Goal: Task Accomplishment & Management: Complete application form

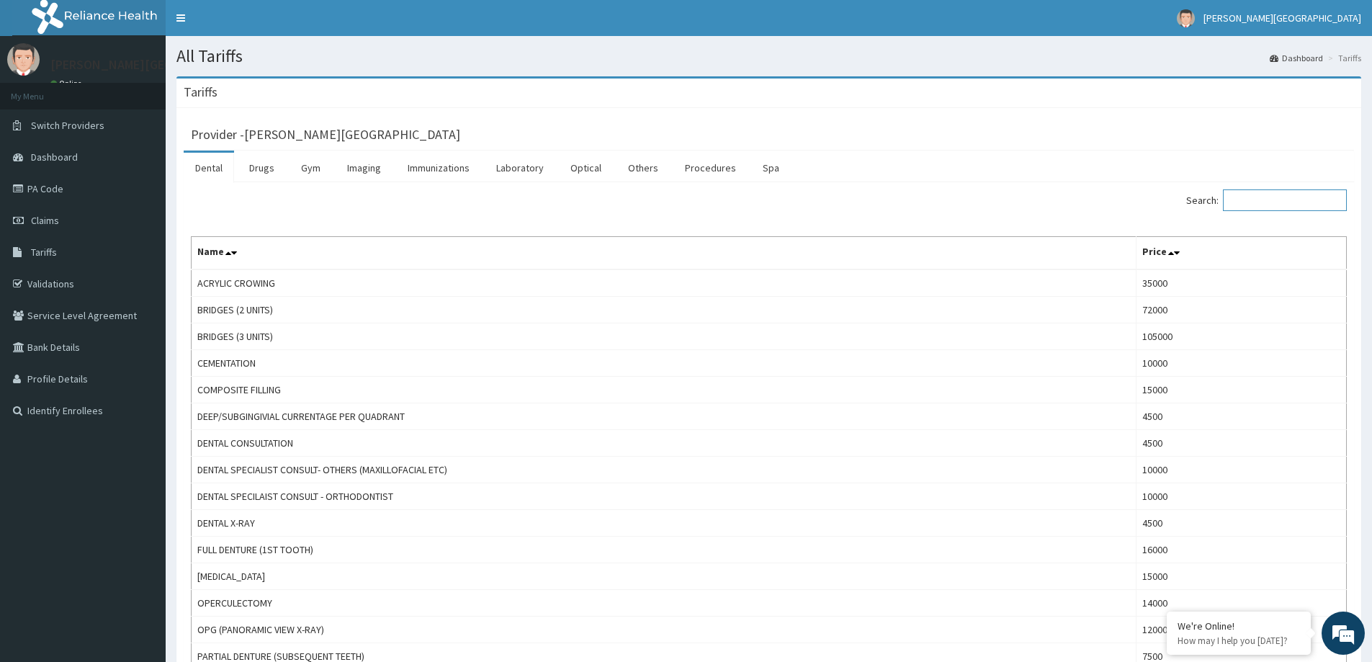
click at [1254, 207] on input "Search:" at bounding box center [1285, 200] width 124 height 22
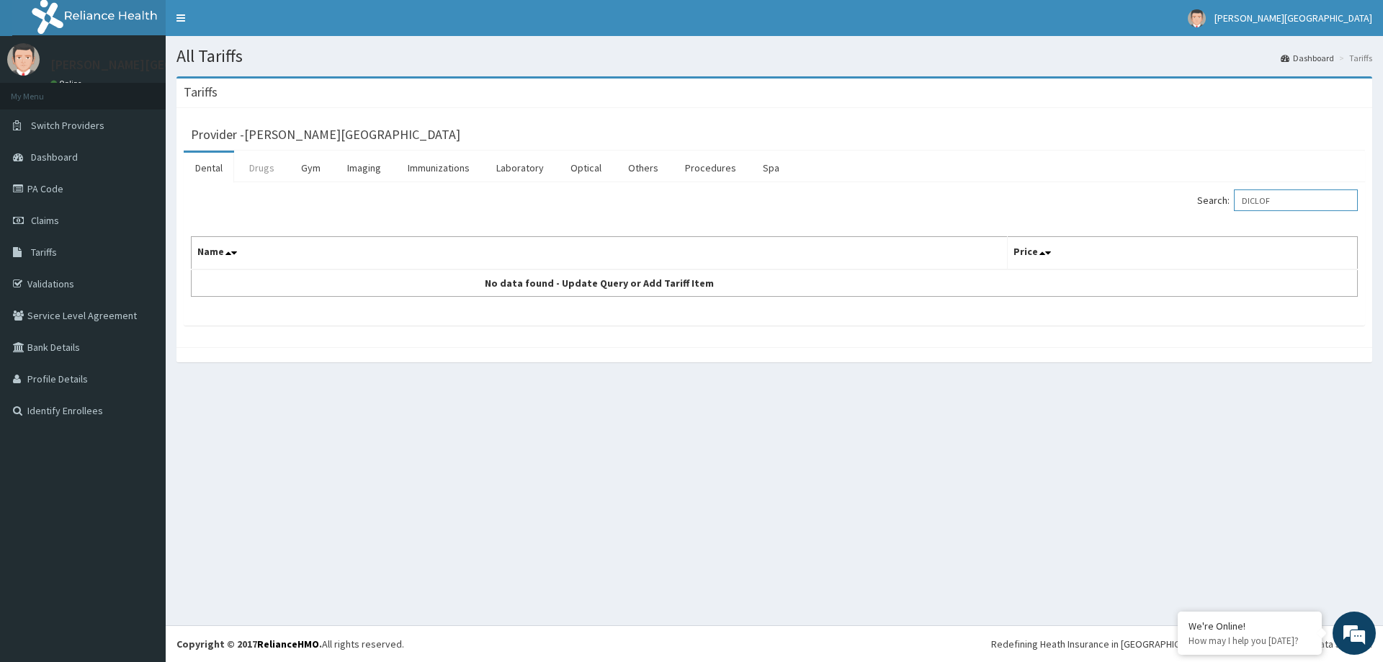
type input "DICLOF"
click at [243, 173] on link "Drugs" at bounding box center [262, 168] width 48 height 30
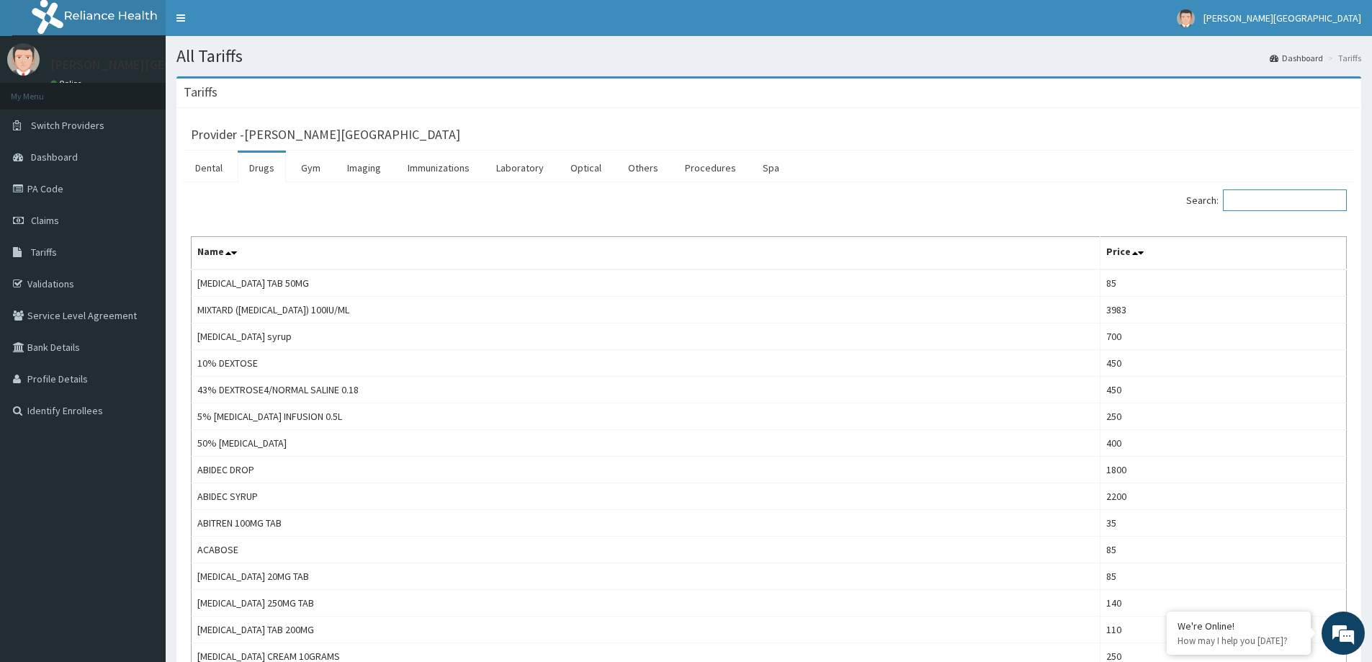
click at [1309, 201] on input "Search:" at bounding box center [1285, 200] width 124 height 22
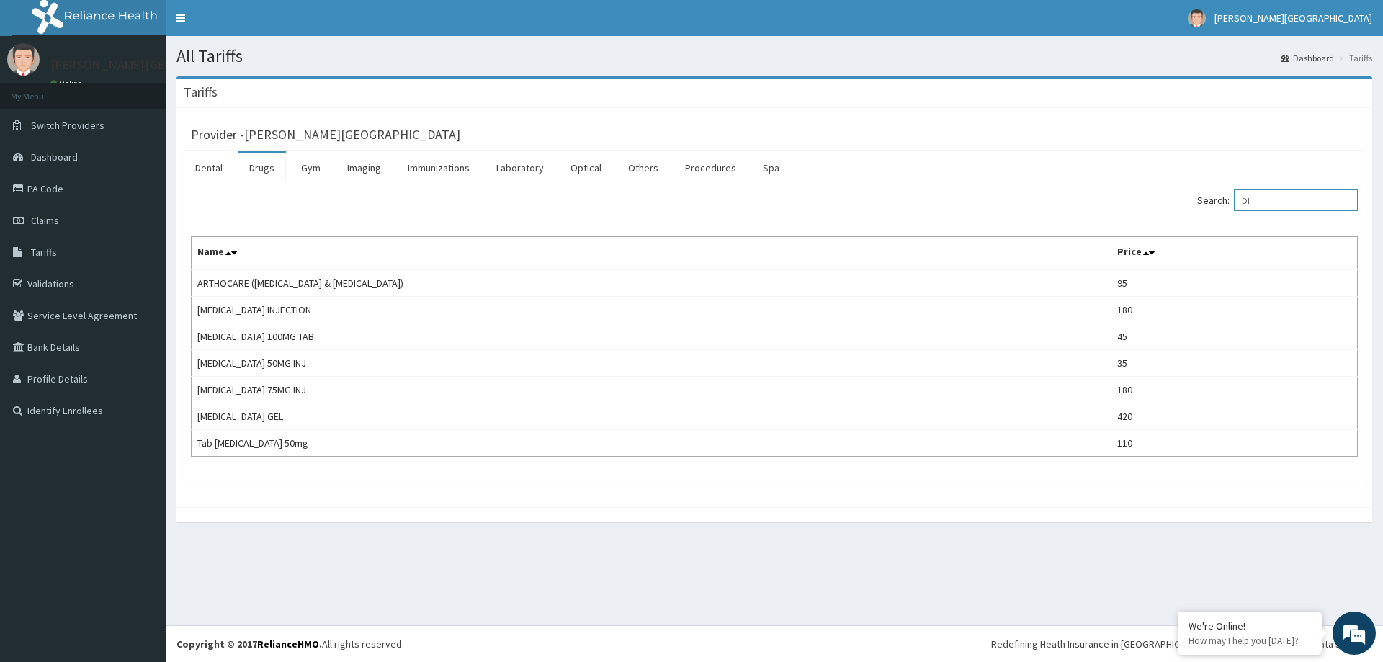
type input "D"
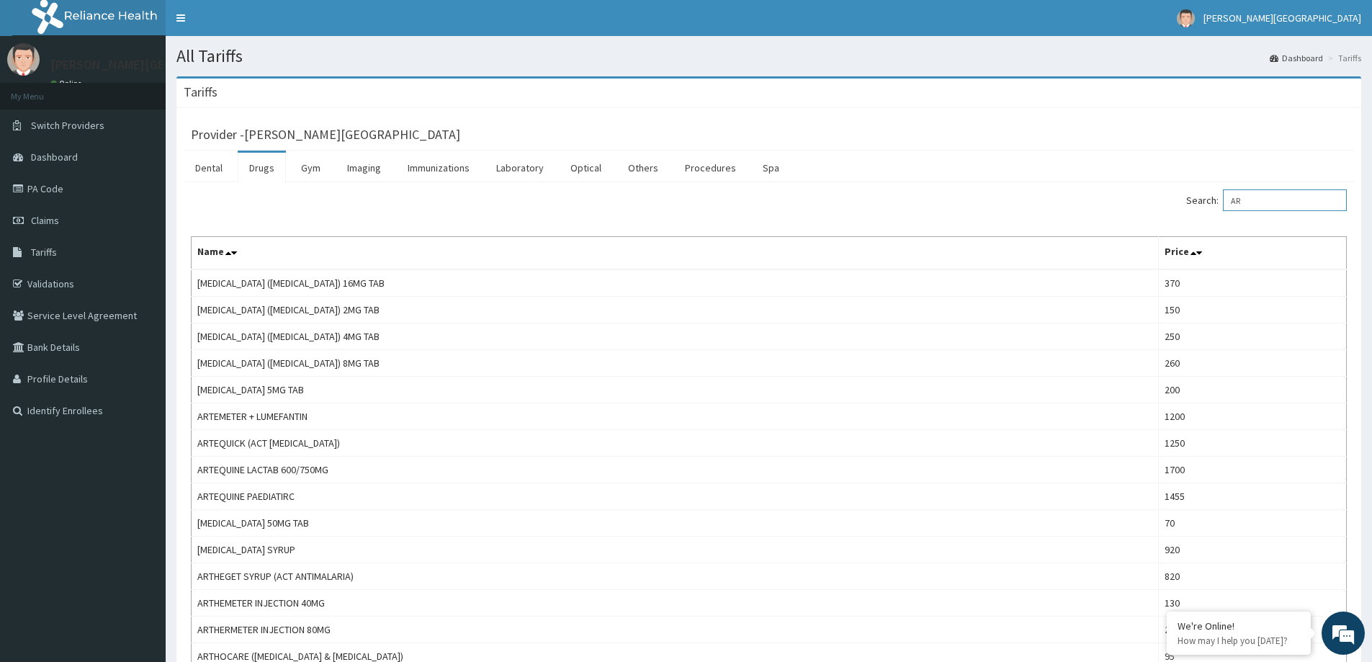
type input "A"
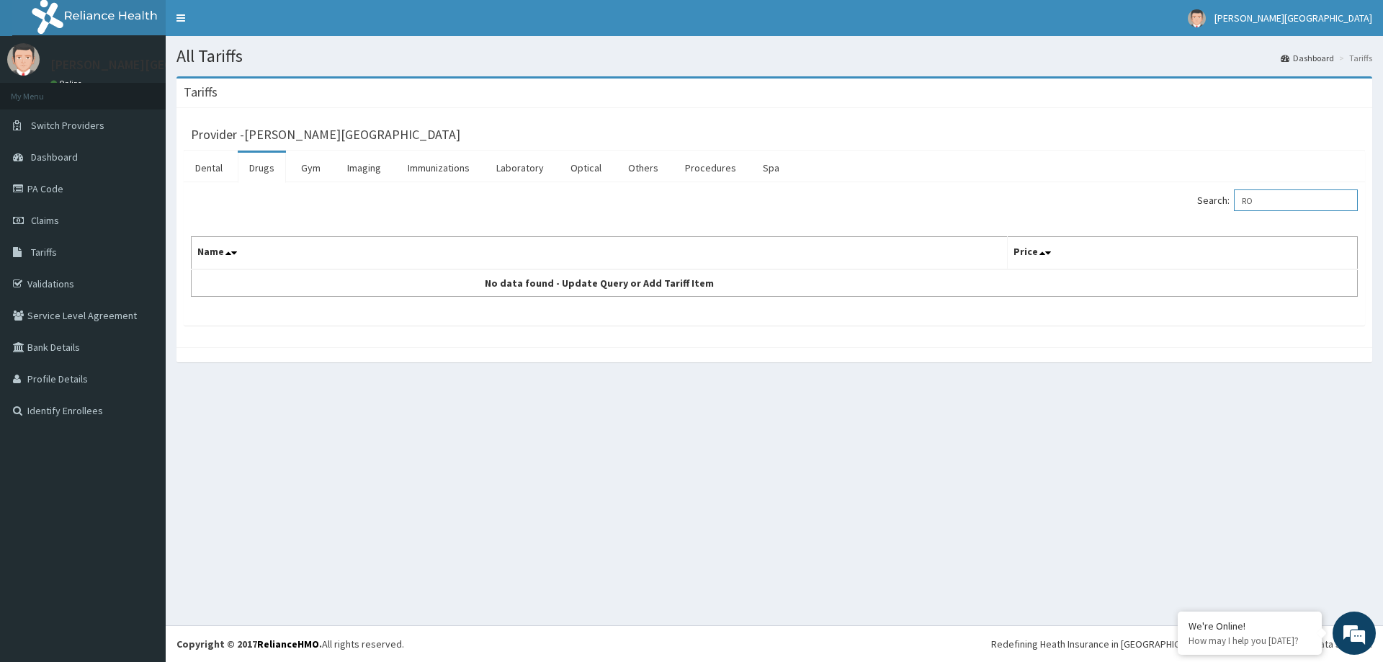
type input "R"
type input "T"
type input "A"
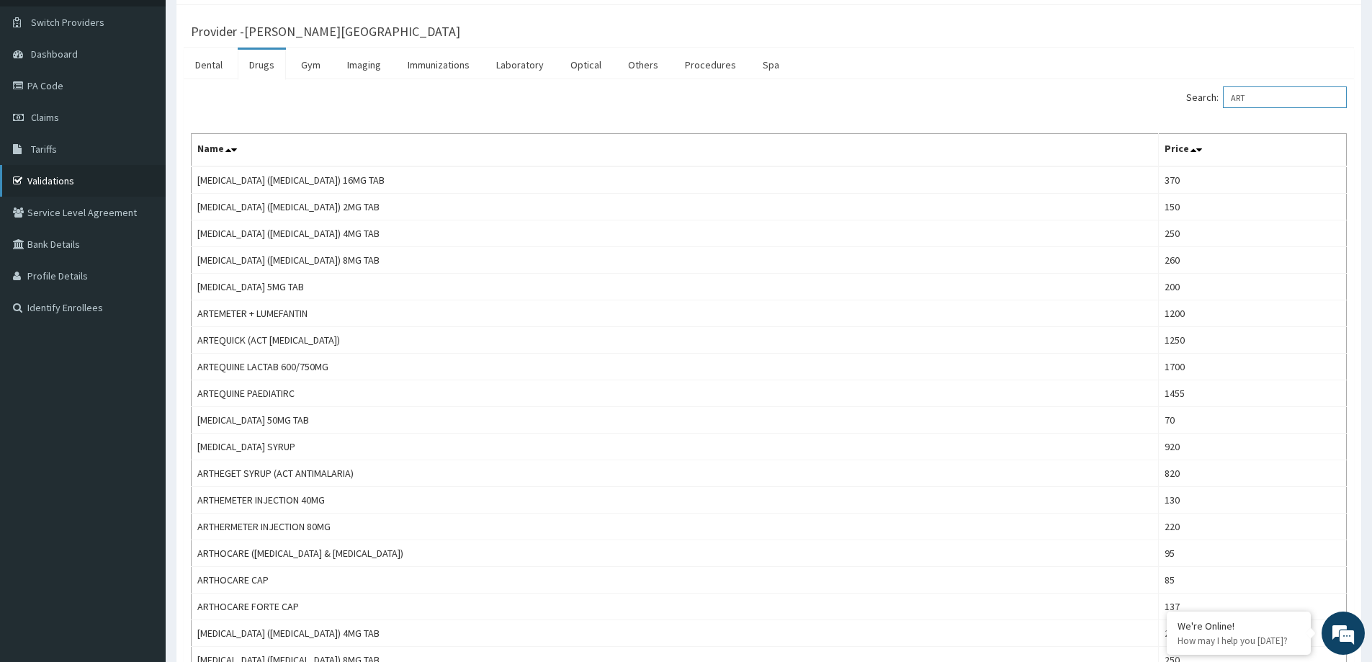
scroll to position [96, 0]
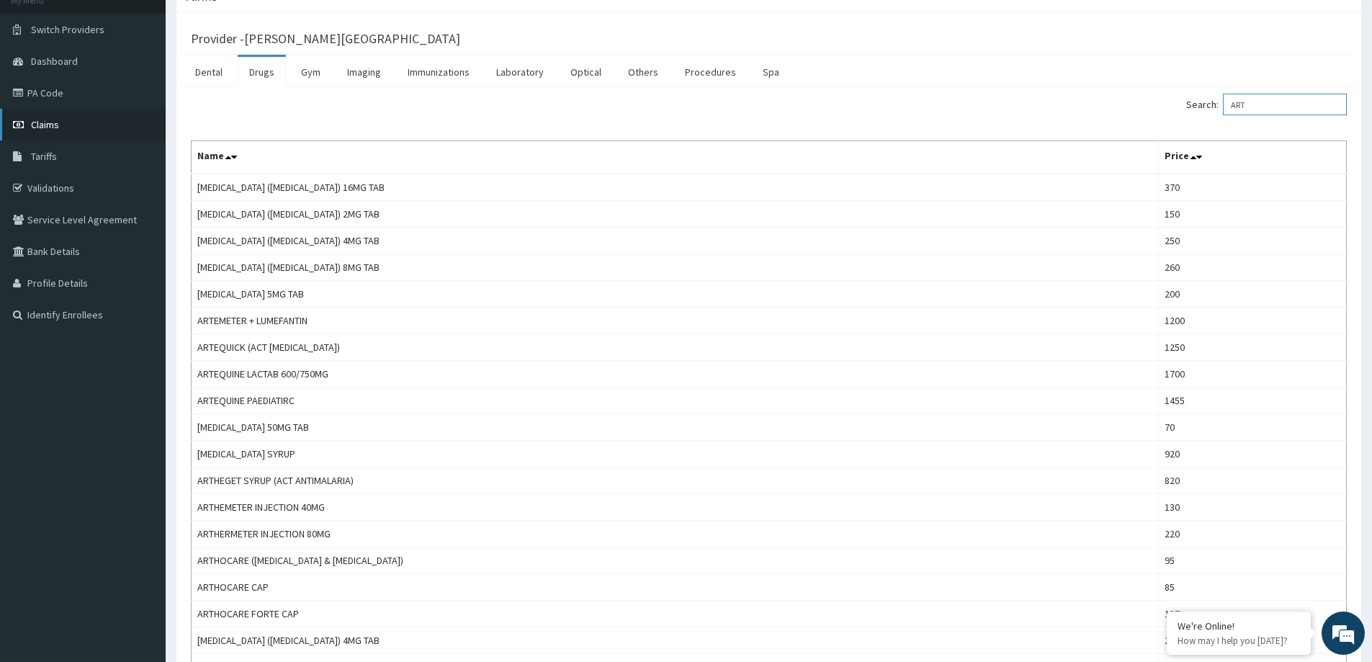
type input "ART"
click at [52, 117] on link "Claims" at bounding box center [83, 125] width 166 height 32
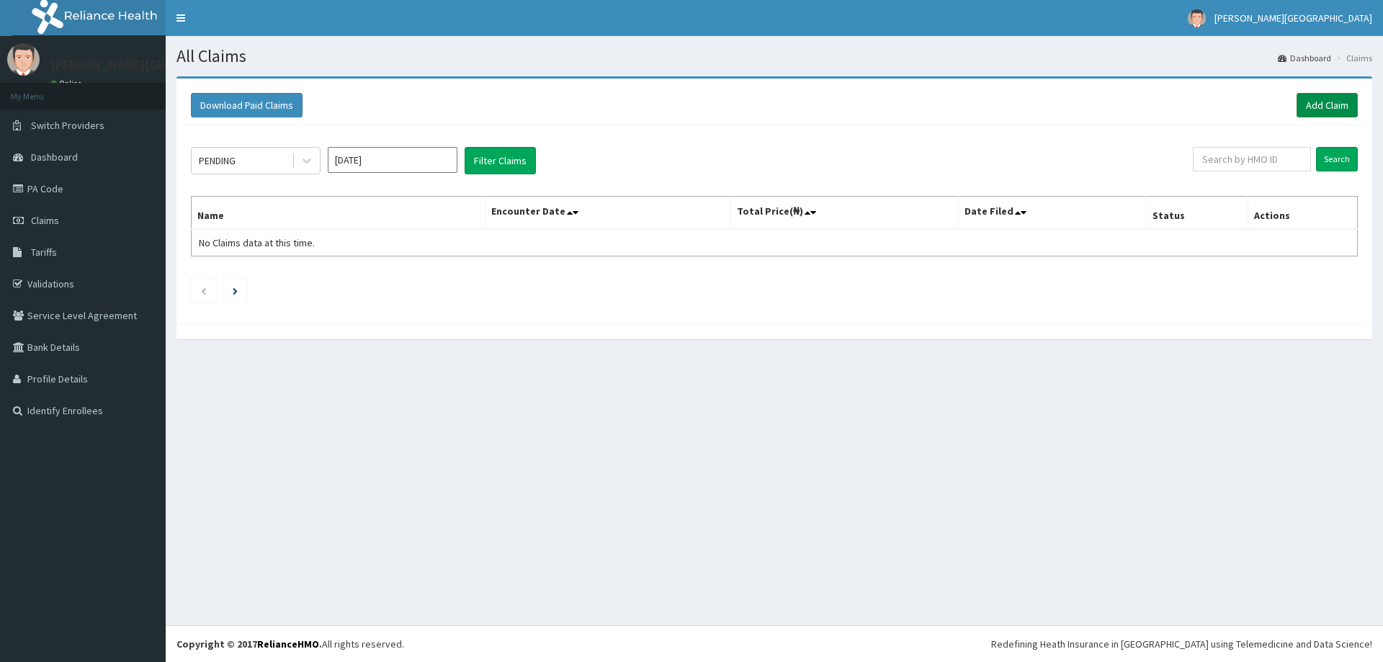
click at [1339, 101] on link "Add Claim" at bounding box center [1326, 105] width 61 height 24
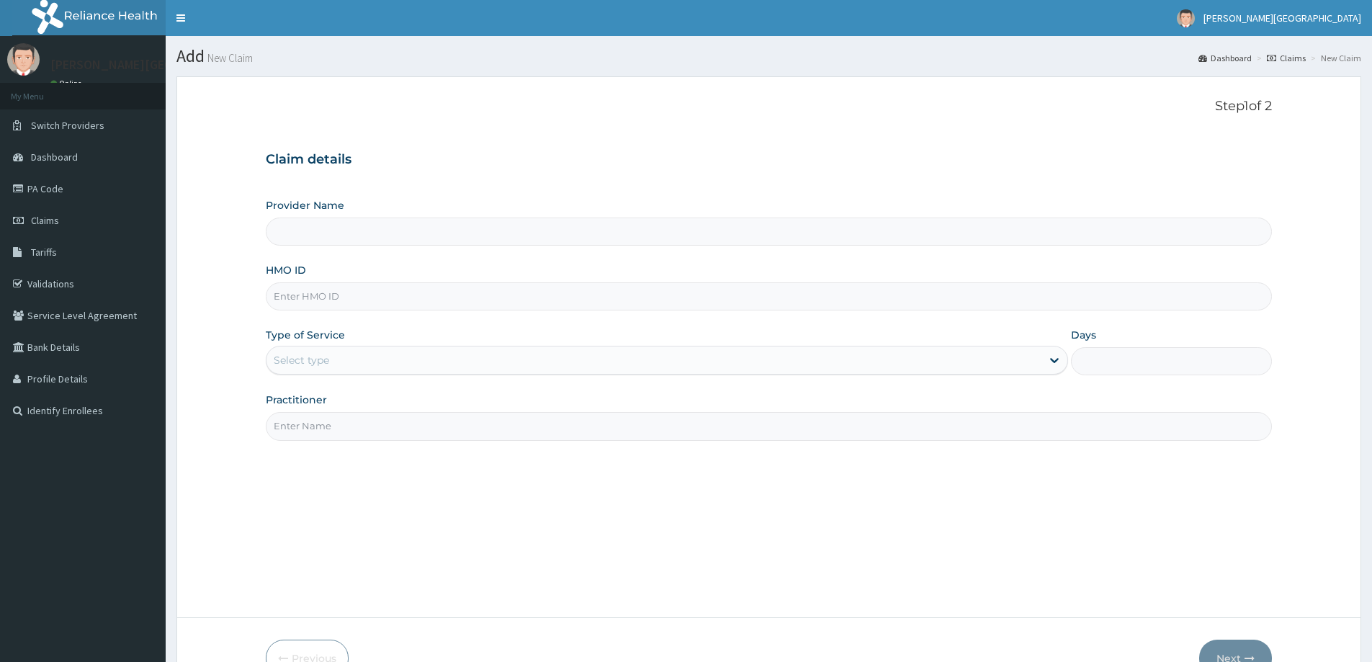
click at [380, 235] on input "Provider Name" at bounding box center [769, 231] width 1006 height 28
type input "[PERSON_NAME][GEOGRAPHIC_DATA]"
click at [322, 305] on input "HMO ID" at bounding box center [769, 296] width 1006 height 28
type input "RSJ/10064/A"
click at [346, 363] on div "Select type" at bounding box center [653, 360] width 775 height 23
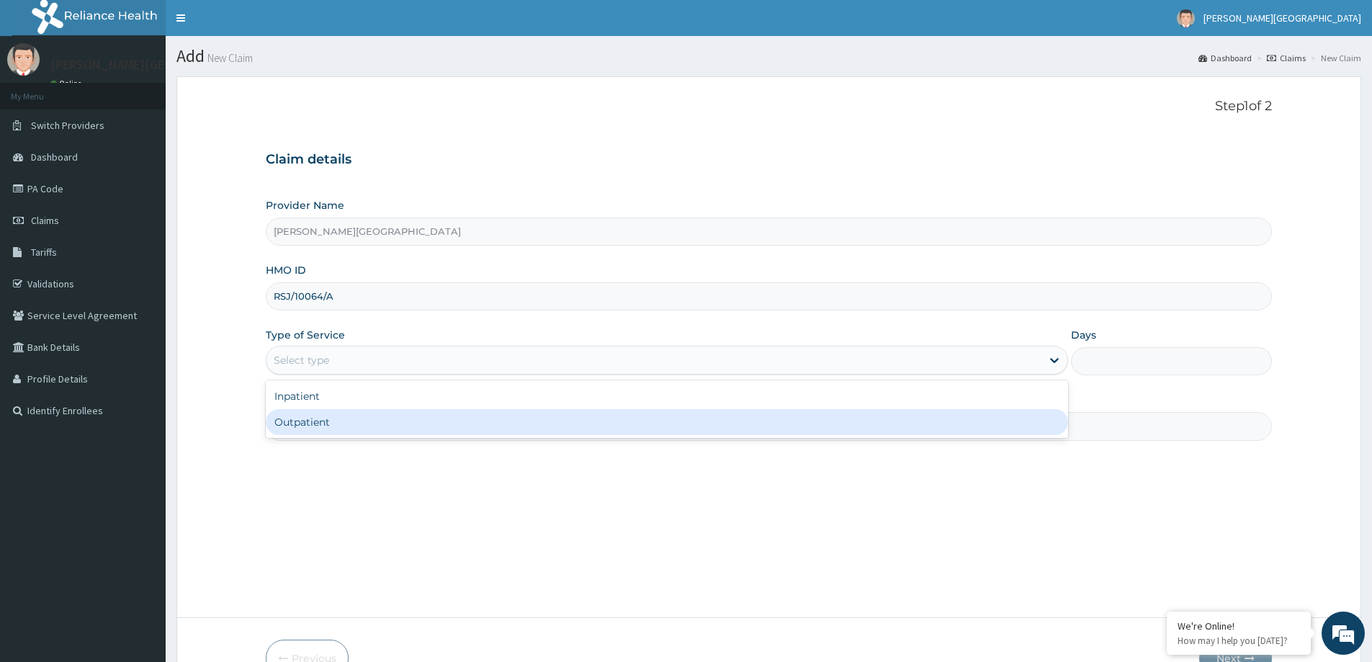
click at [341, 427] on div "Outpatient" at bounding box center [667, 422] width 802 height 26
type input "1"
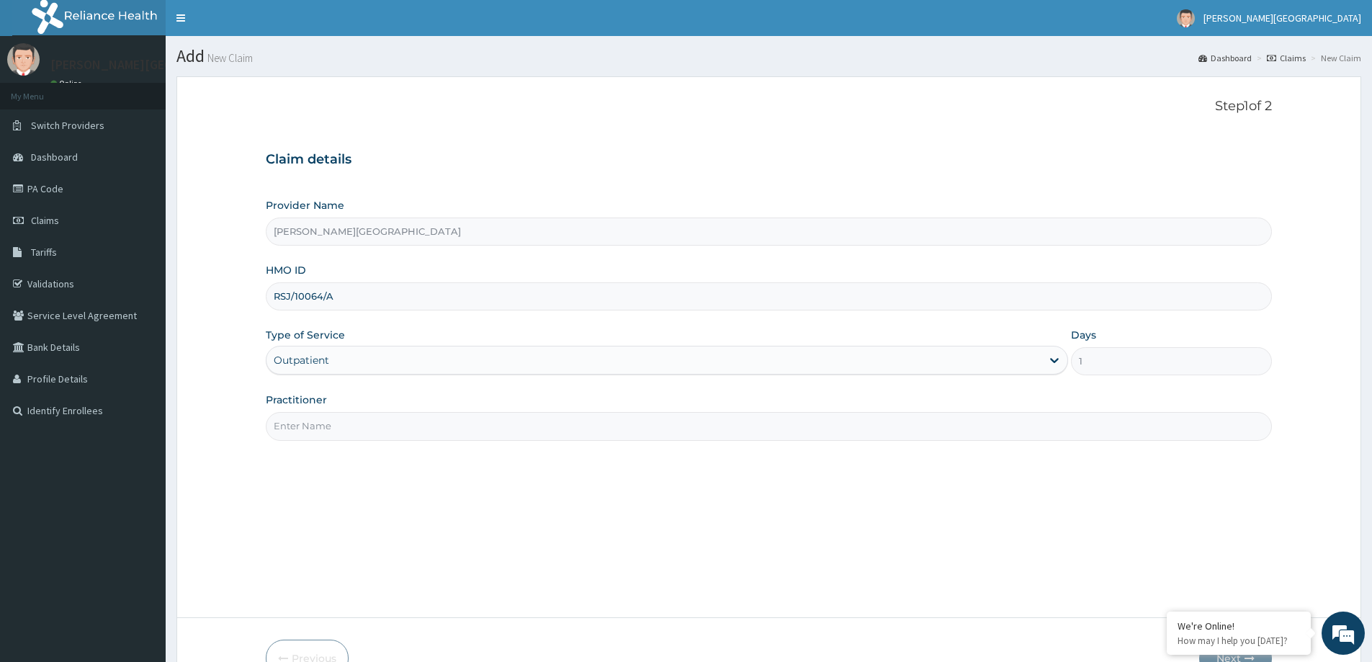
click at [345, 426] on input "Practitioner" at bounding box center [769, 426] width 1006 height 28
type input "[PERSON_NAME][GEOGRAPHIC_DATA]"
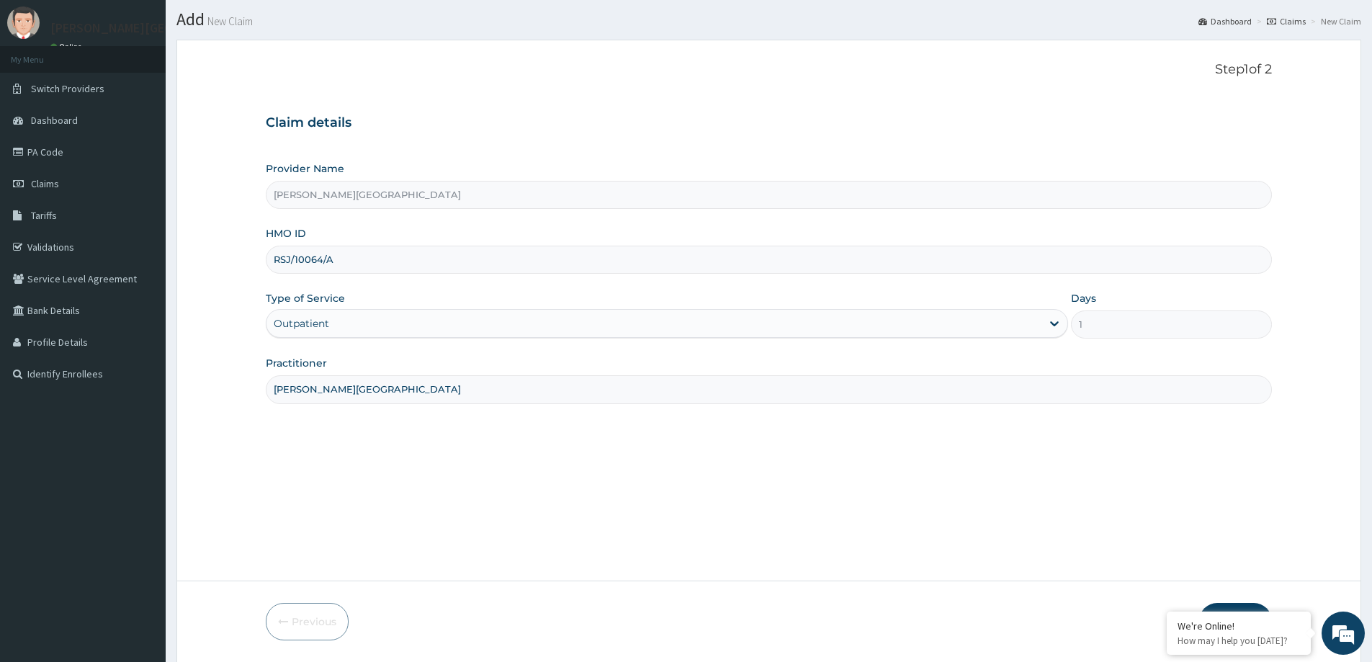
scroll to position [85, 0]
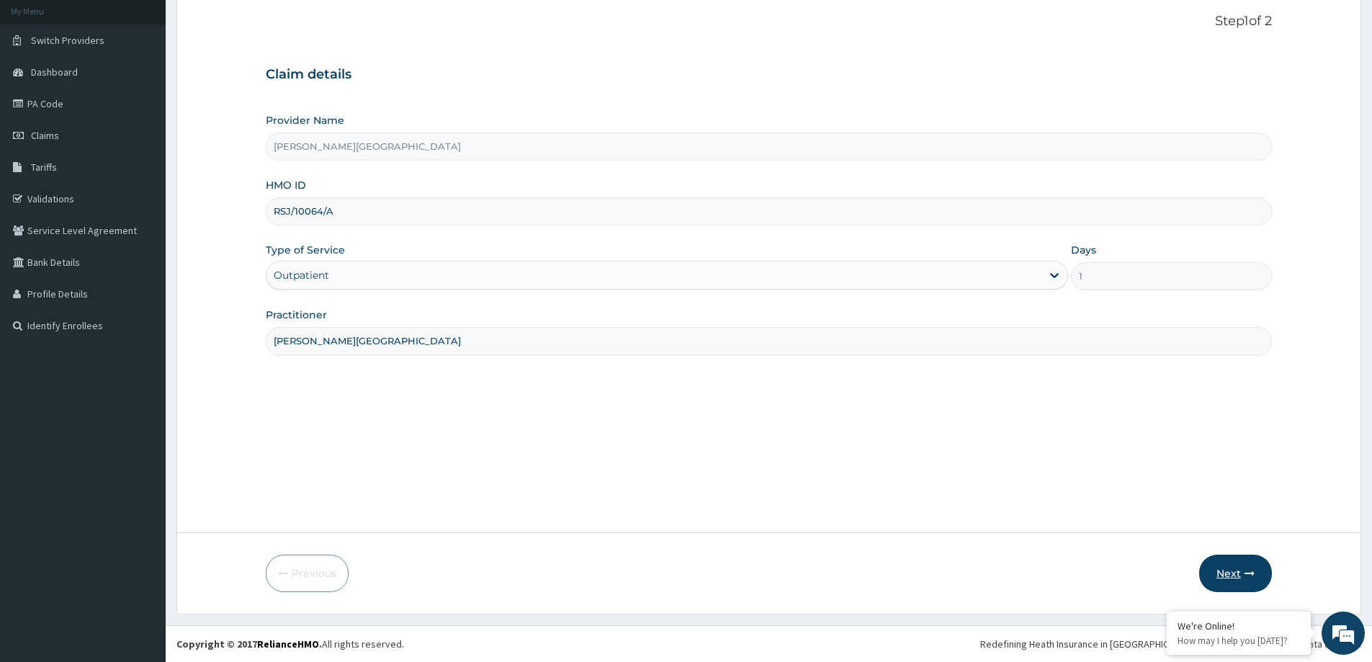
click at [1241, 578] on button "Next" at bounding box center [1235, 572] width 73 height 37
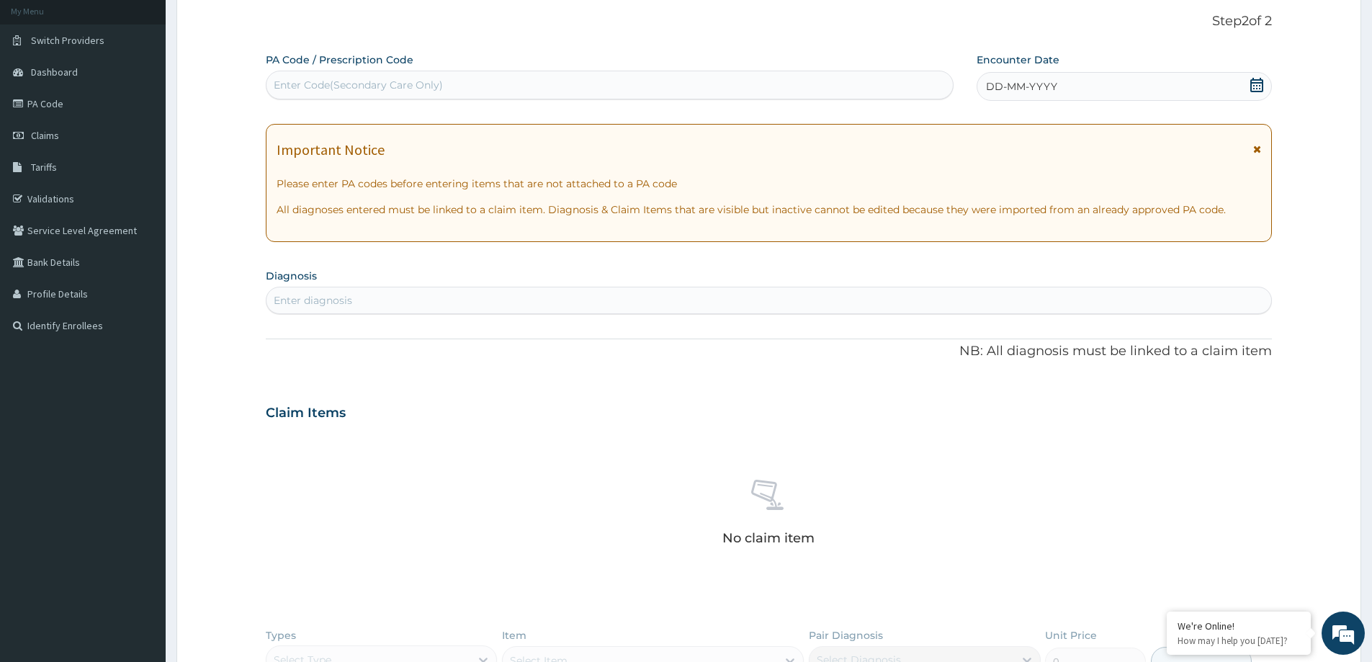
click at [310, 296] on div "Enter diagnosis" at bounding box center [313, 300] width 78 height 14
click at [310, 298] on div "Enter diagnosis" at bounding box center [313, 300] width 78 height 14
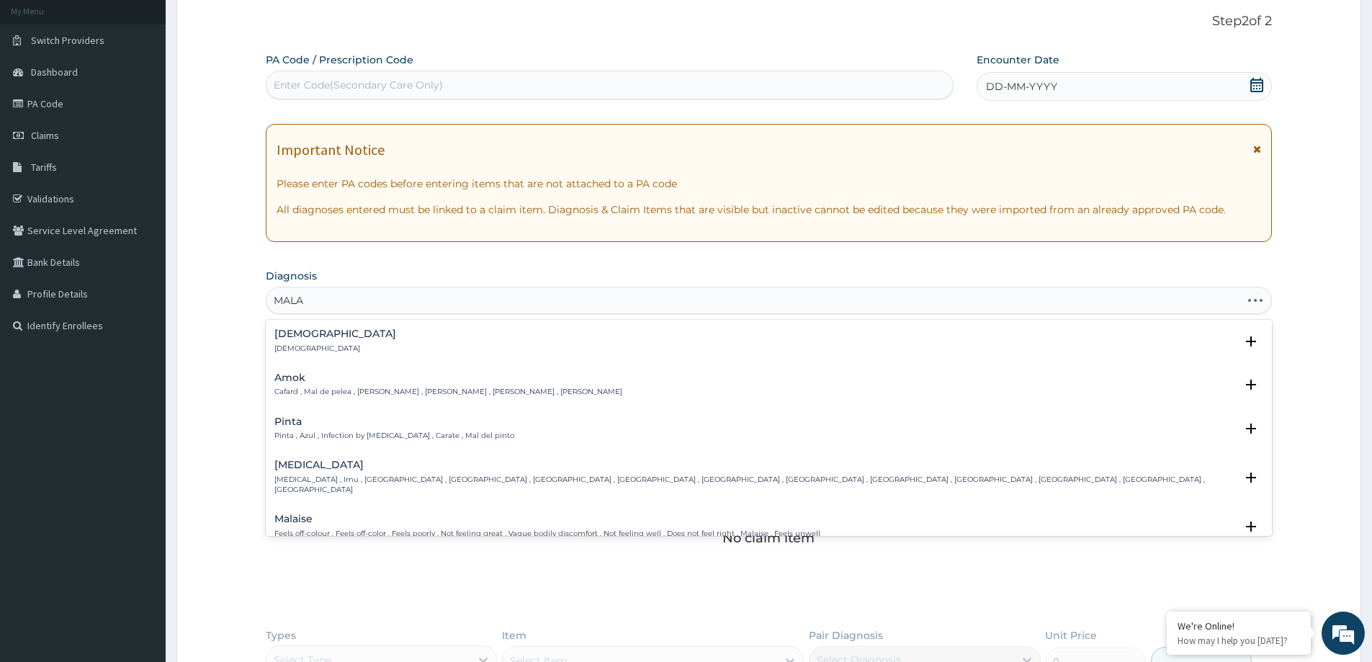
type input "MALAR"
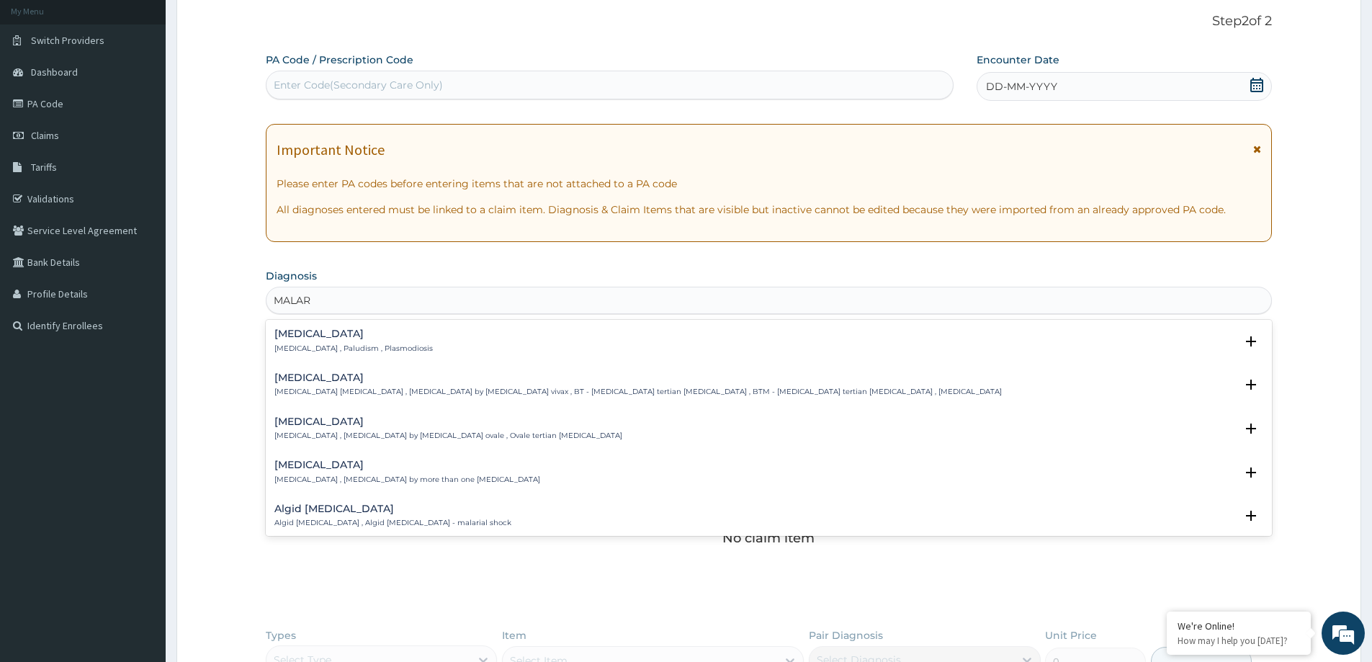
click at [321, 342] on div "[MEDICAL_DATA] [MEDICAL_DATA] , Paludism , Plasmodiosis" at bounding box center [353, 340] width 158 height 25
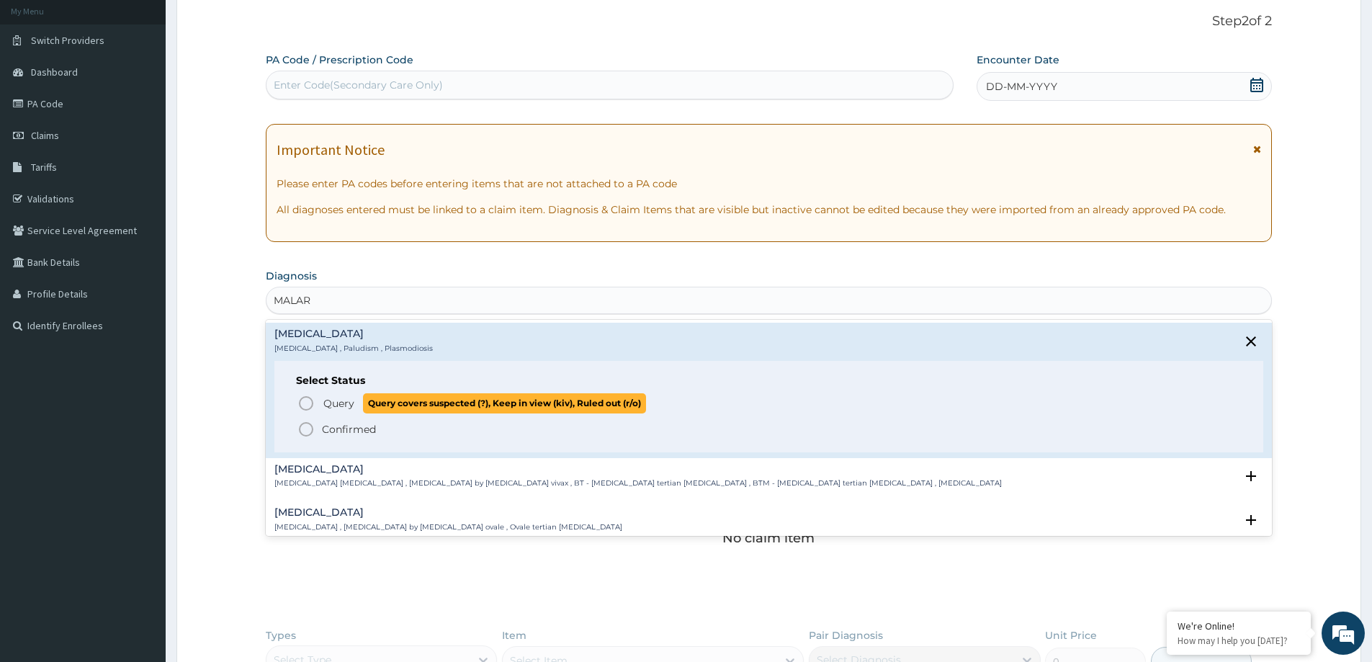
click at [309, 398] on icon "status option query" at bounding box center [305, 403] width 17 height 17
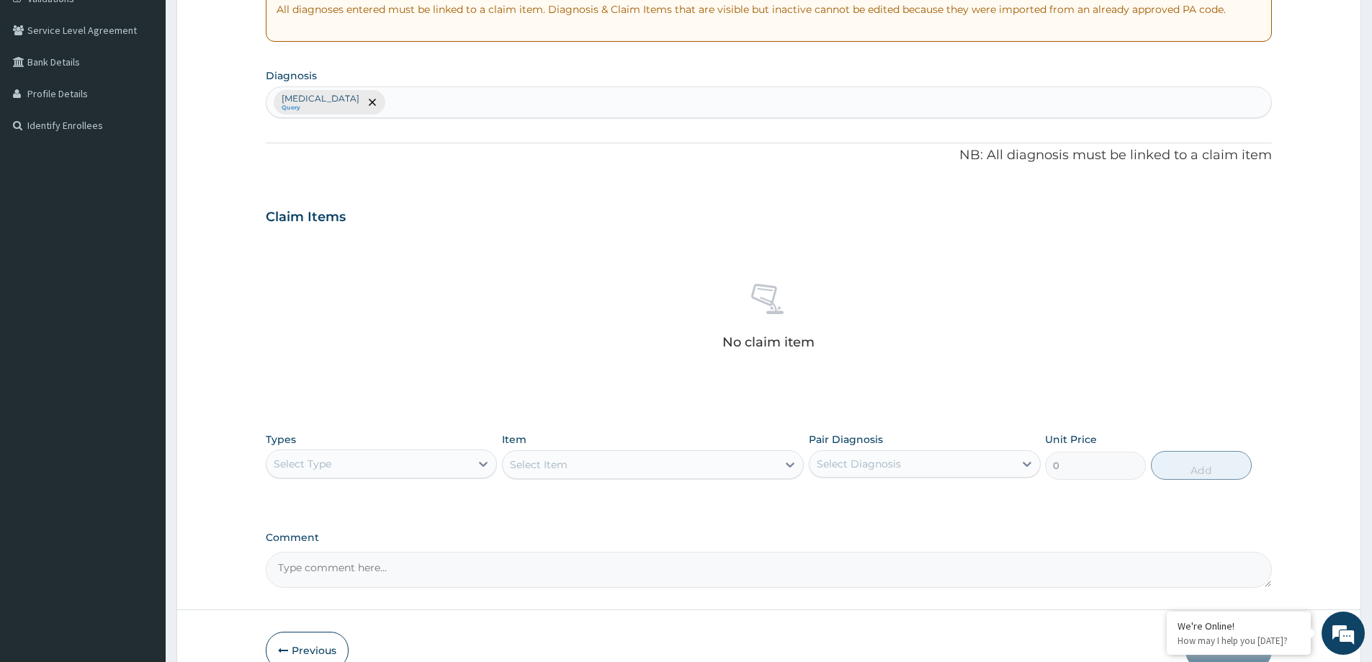
scroll to position [301, 0]
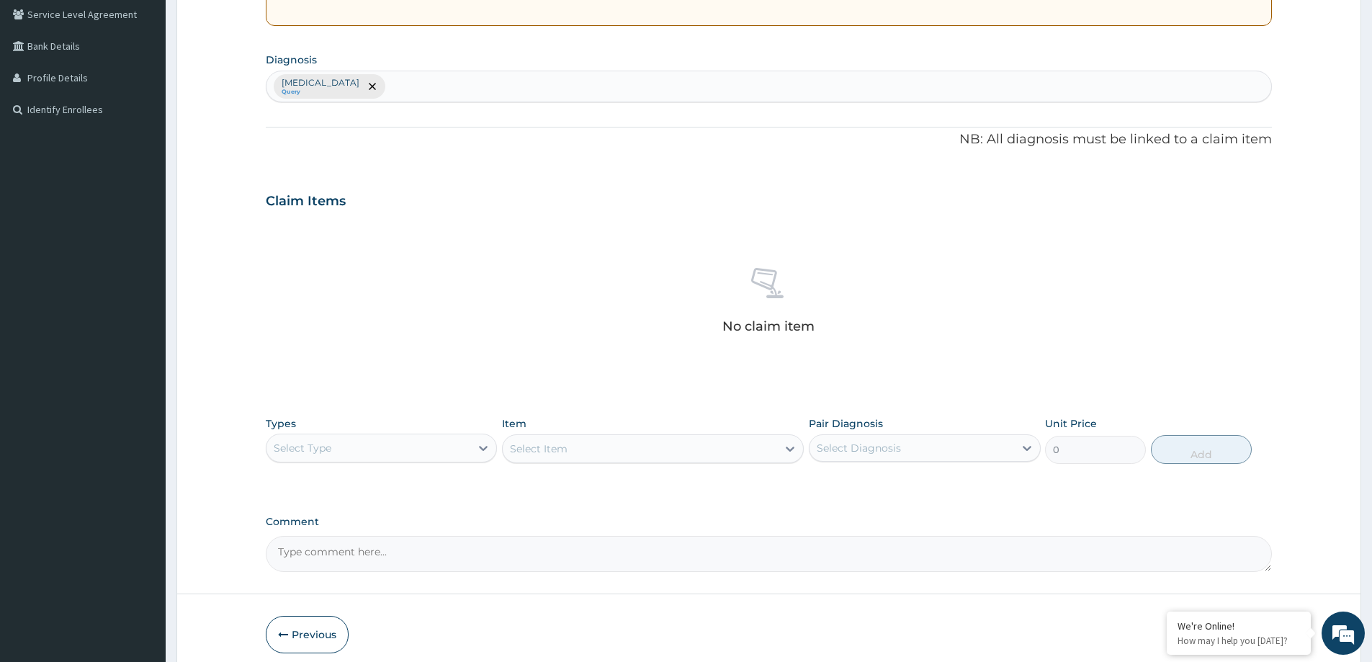
click at [431, 446] on div "Select Type" at bounding box center [368, 447] width 204 height 23
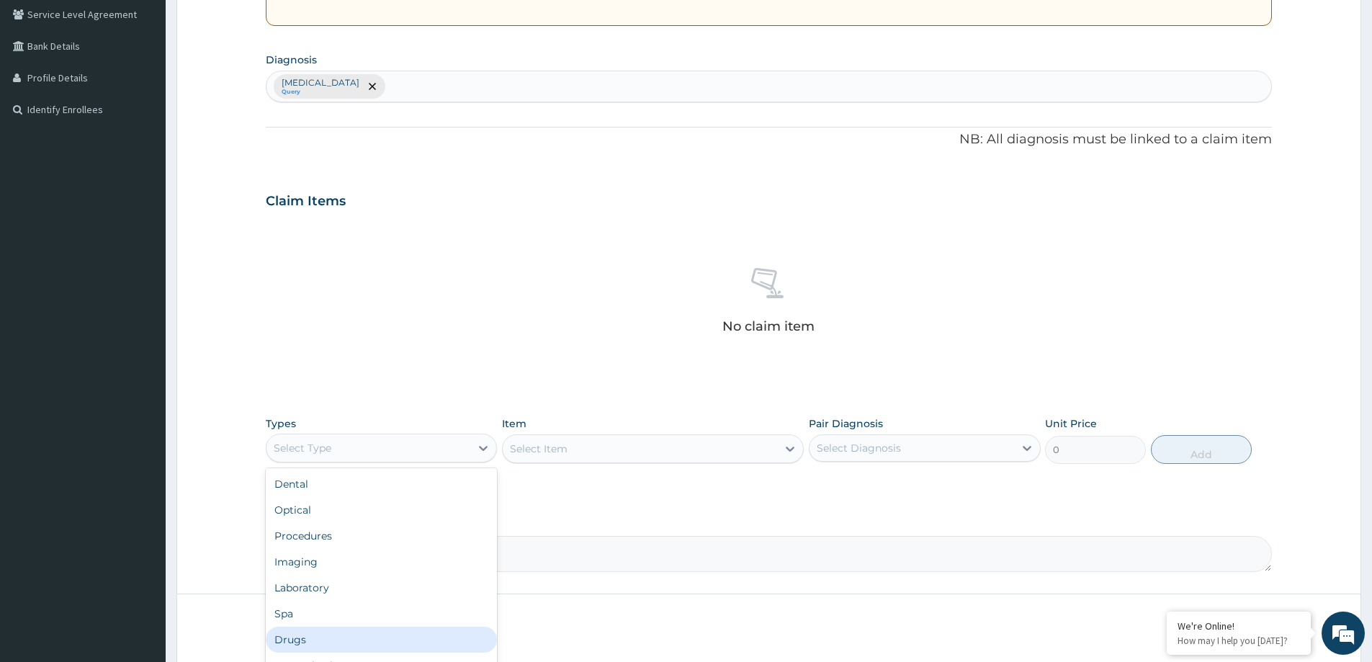
click at [296, 635] on div "Drugs" at bounding box center [381, 639] width 231 height 26
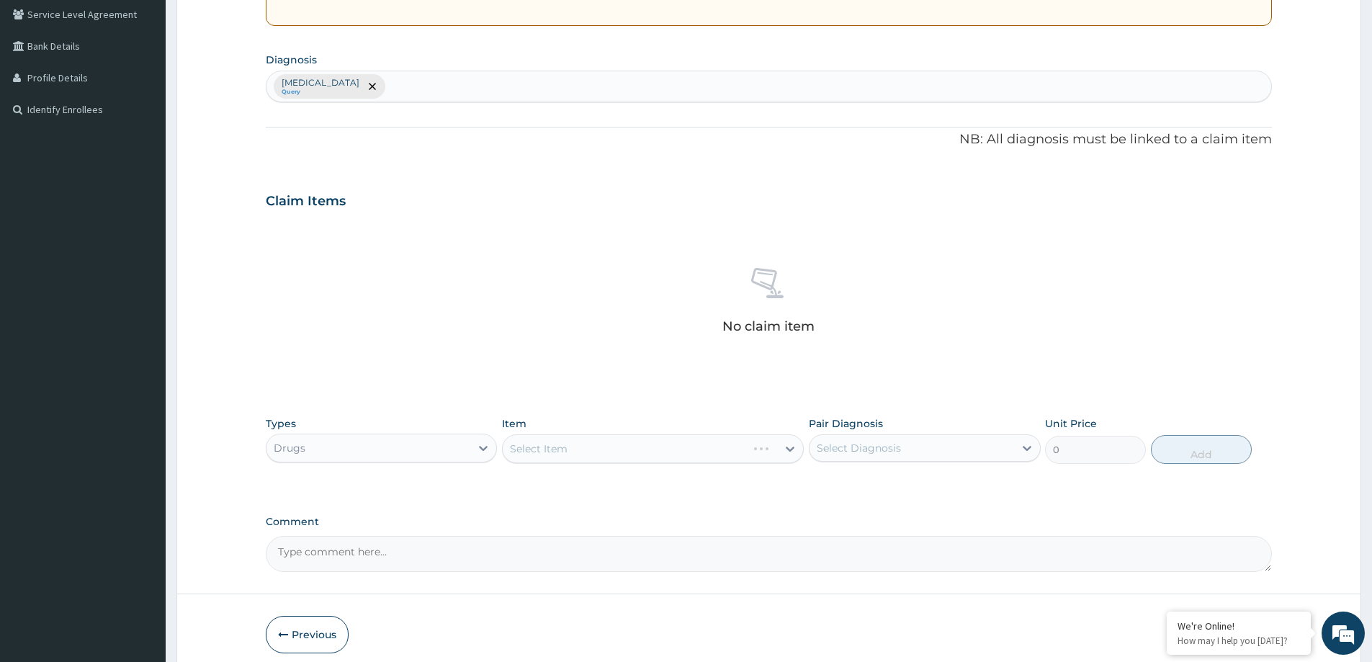
click at [786, 449] on div "Select Item" at bounding box center [653, 448] width 302 height 29
click at [790, 448] on icon at bounding box center [790, 448] width 14 height 14
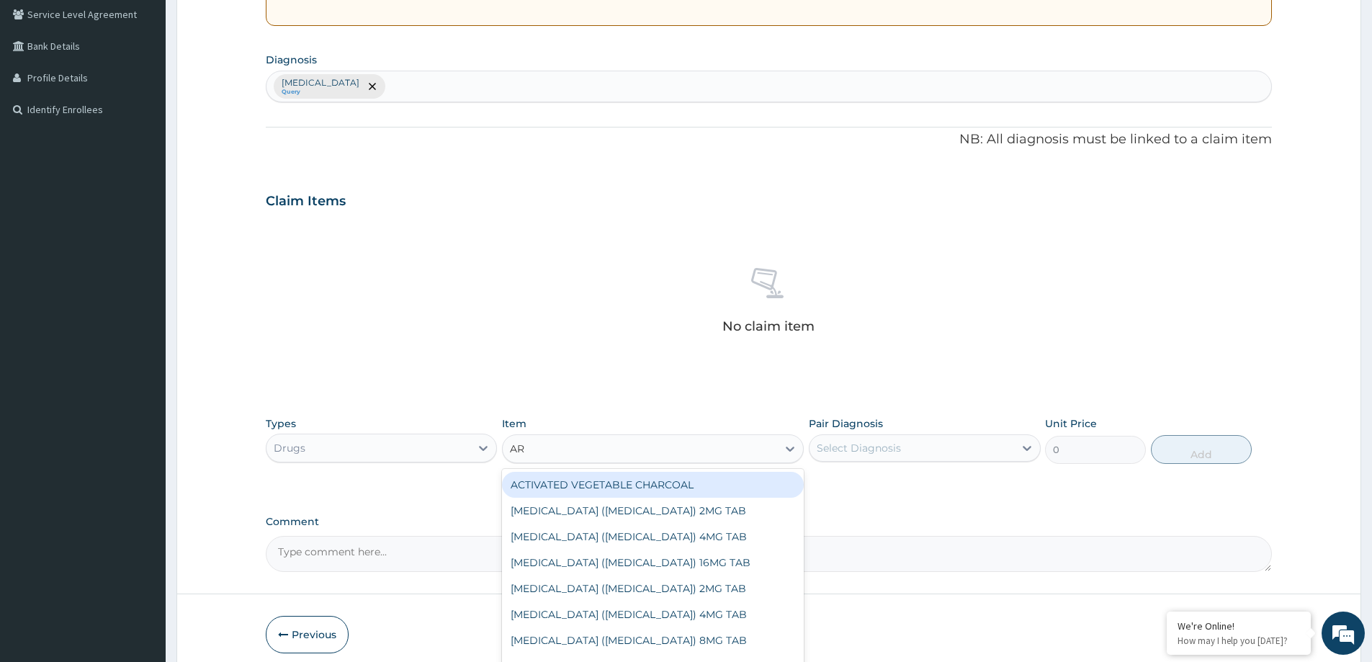
type input "ART"
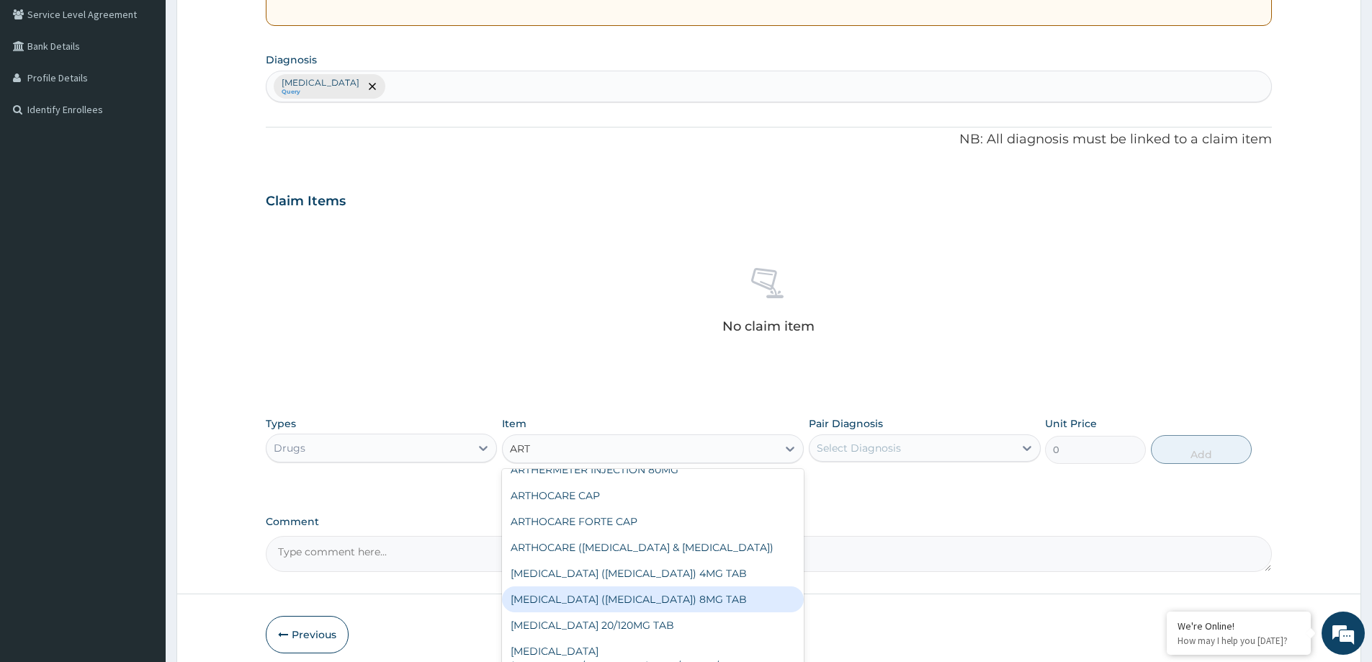
scroll to position [341, 0]
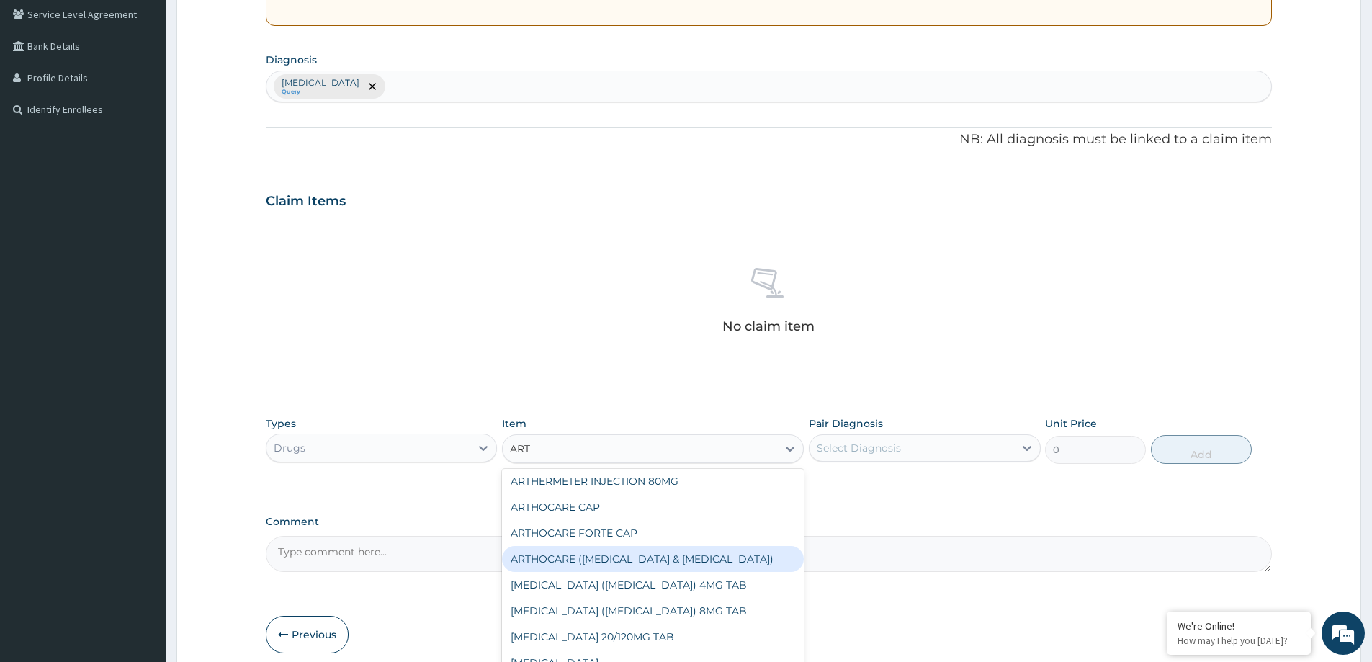
click at [619, 561] on div "ARTHOCARE ([MEDICAL_DATA] & [MEDICAL_DATA])" at bounding box center [653, 559] width 302 height 26
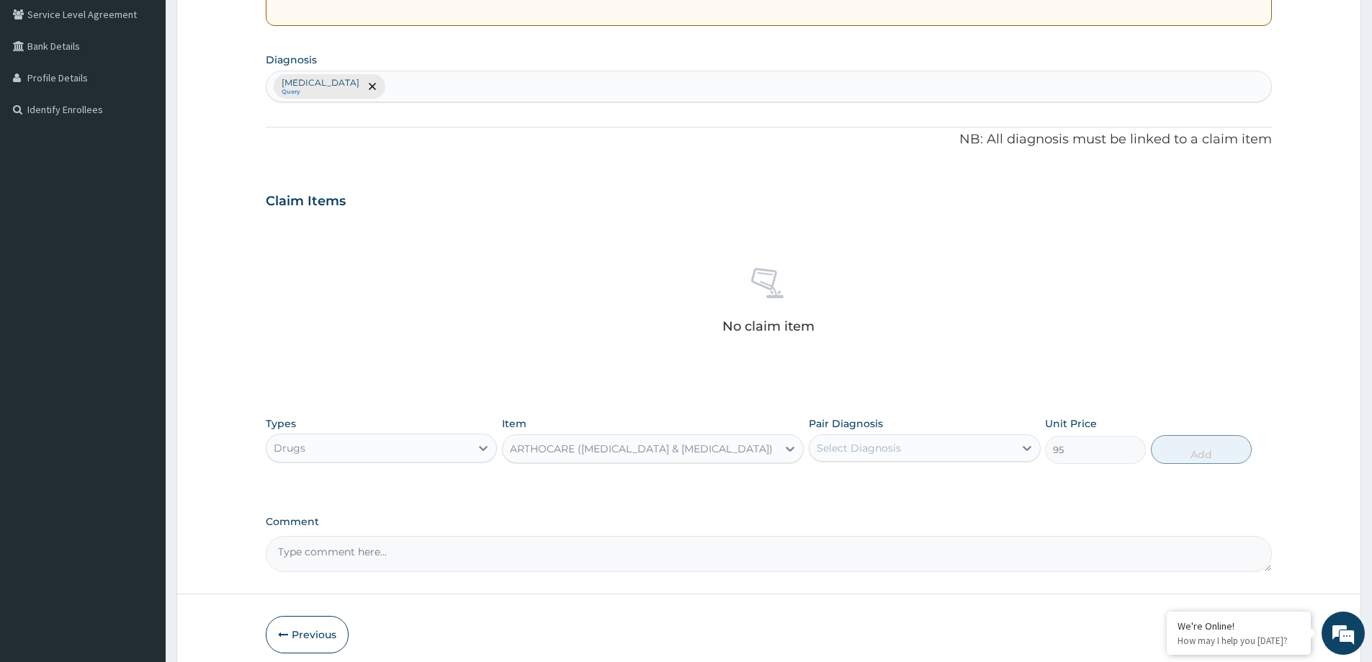
click at [727, 443] on div "ARTHOCARE ([MEDICAL_DATA] & [MEDICAL_DATA])" at bounding box center [641, 448] width 263 height 14
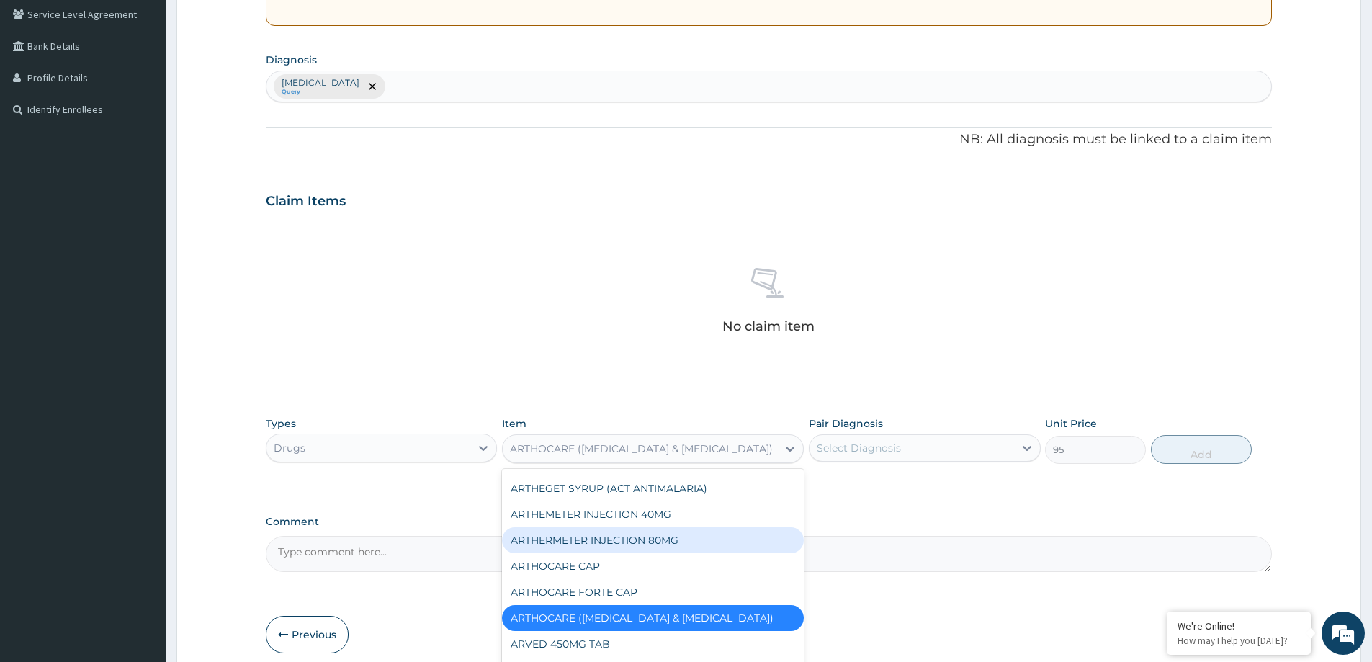
scroll to position [2514, 0]
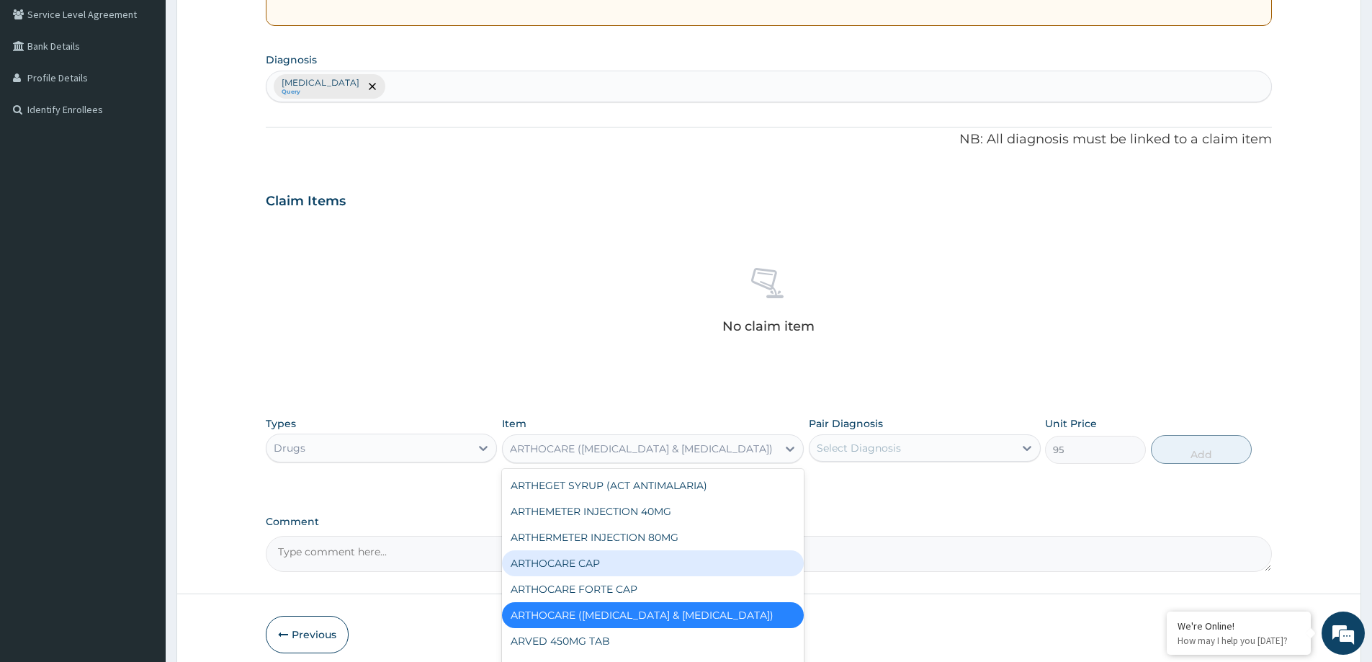
click at [606, 560] on div "ARTHOCARE CAP" at bounding box center [653, 563] width 302 height 26
type input "85"
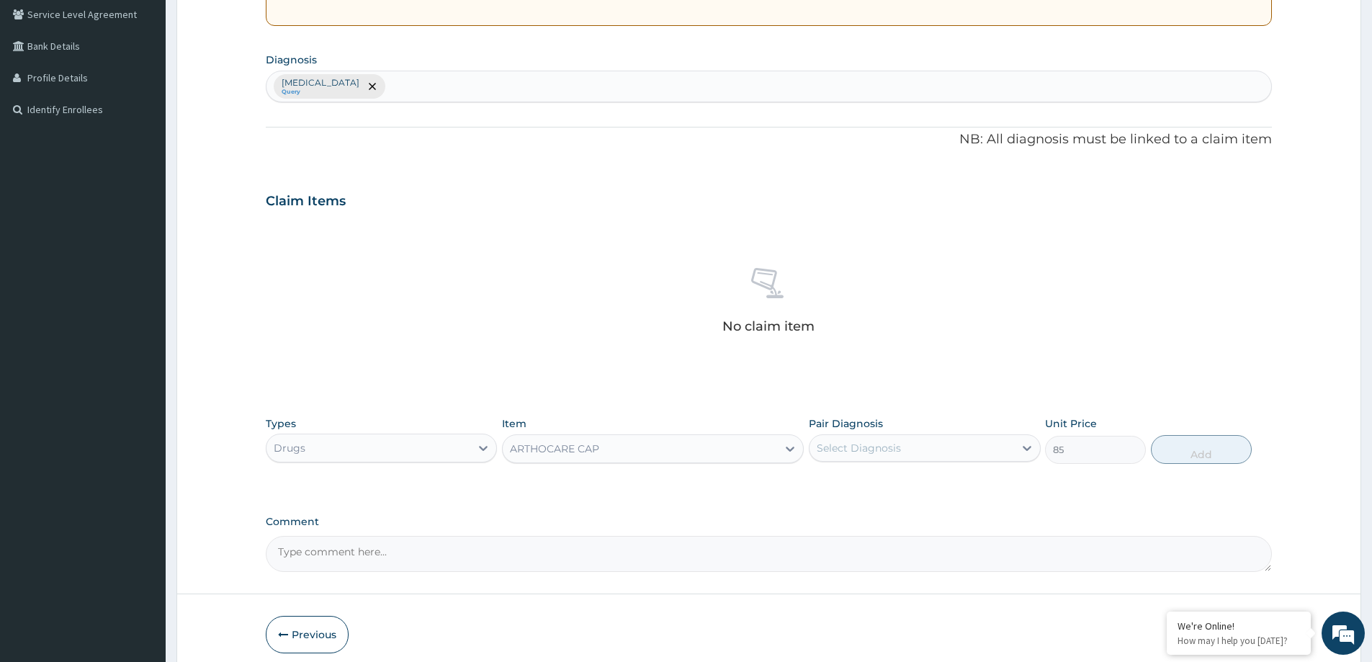
click at [688, 457] on div "ARTHOCARE CAP" at bounding box center [640, 448] width 274 height 23
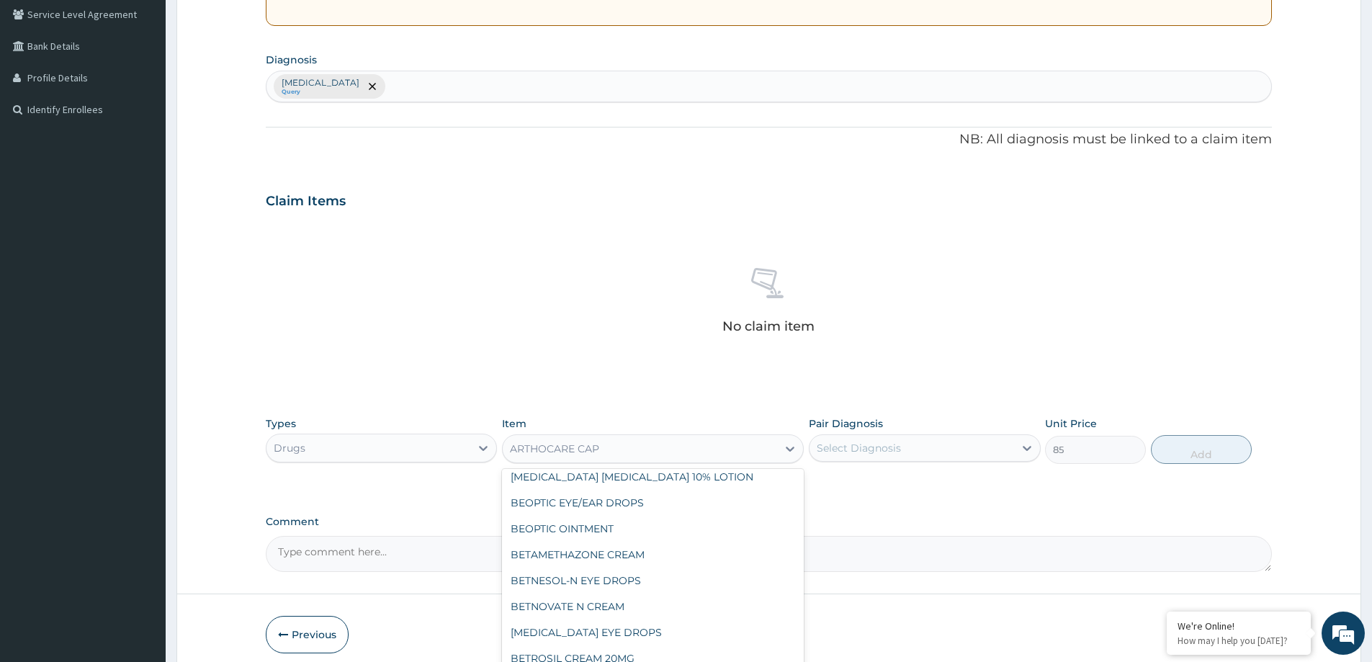
scroll to position [4118, 0]
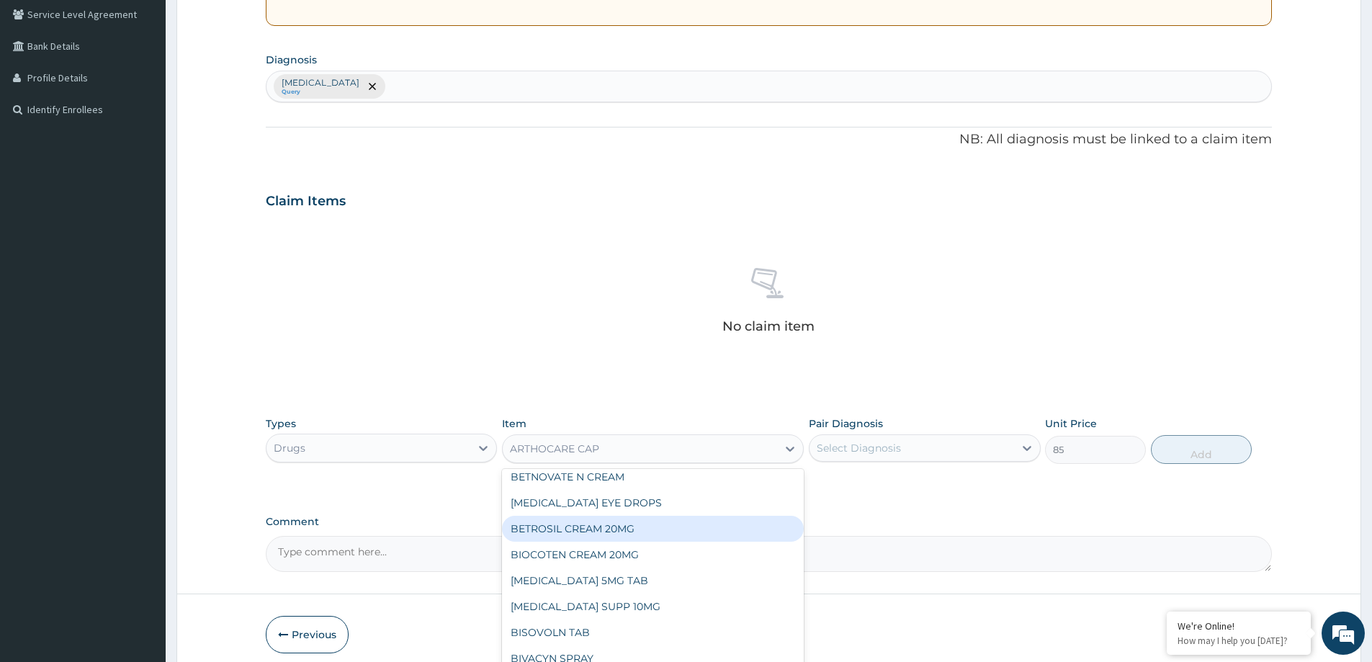
click at [549, 323] on div "No claim item" at bounding box center [769, 303] width 1006 height 166
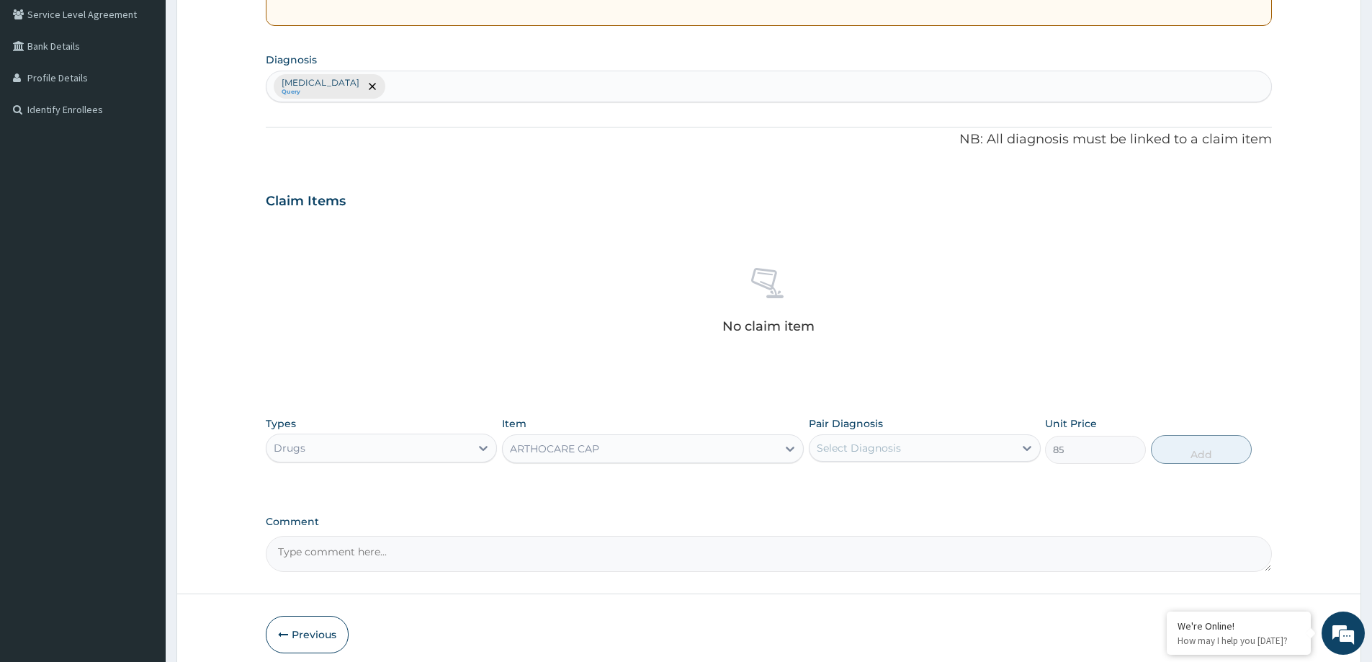
click at [755, 434] on div "ARTHOCARE CAP" at bounding box center [653, 448] width 302 height 29
click at [747, 437] on div "ARTHOCARE CAP" at bounding box center [640, 448] width 274 height 23
click at [722, 442] on div "ARTHOCARE CAP" at bounding box center [640, 448] width 274 height 23
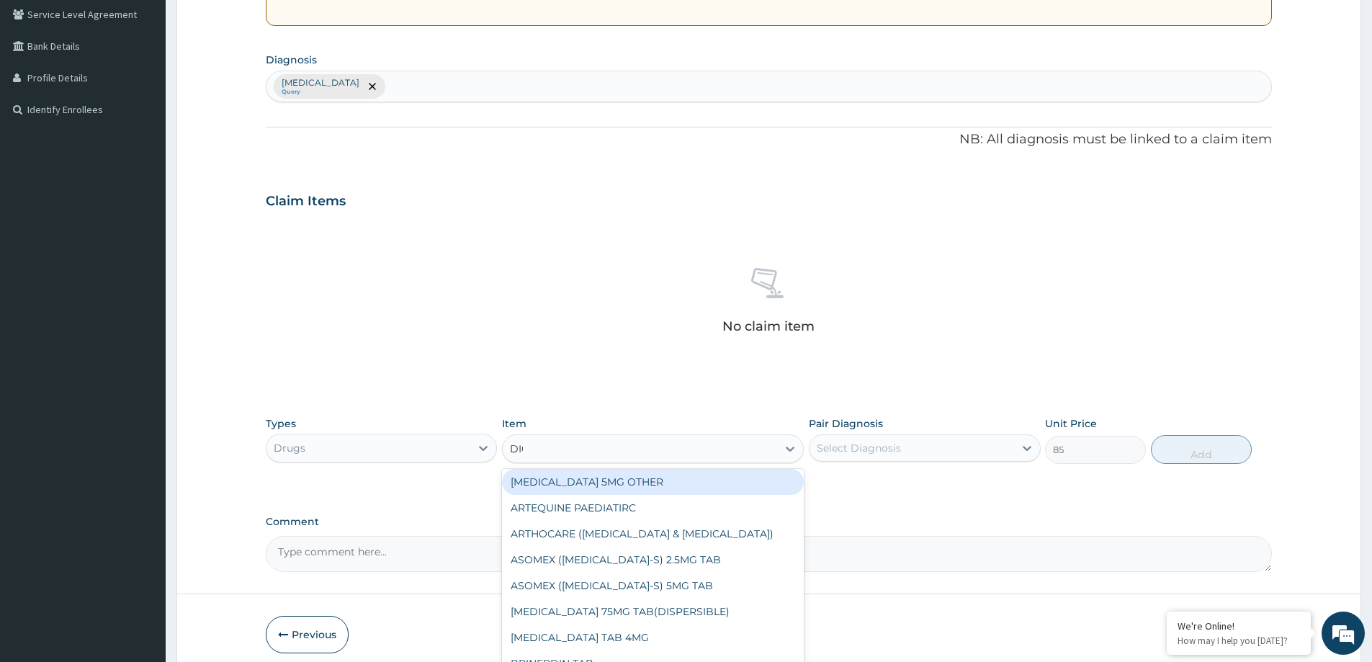
scroll to position [0, 0]
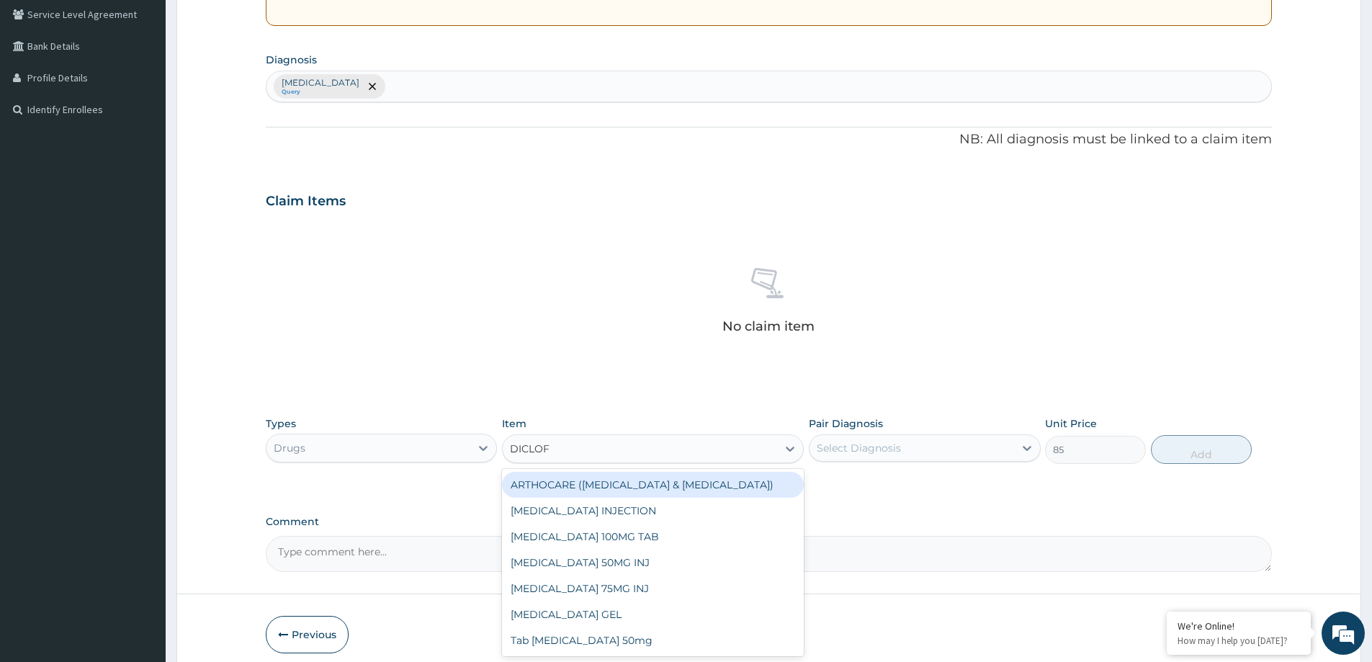
type input "DICLOFE"
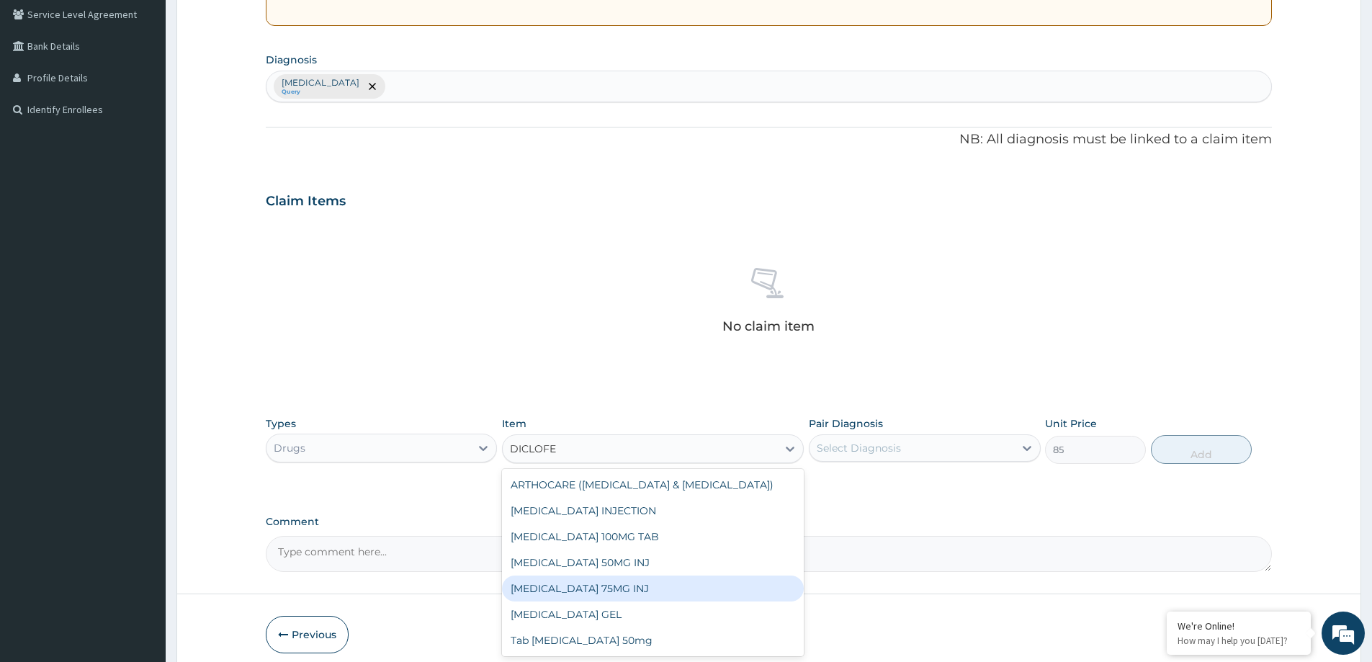
click at [632, 583] on div "[MEDICAL_DATA] 75MG INJ" at bounding box center [653, 588] width 302 height 26
type input "180"
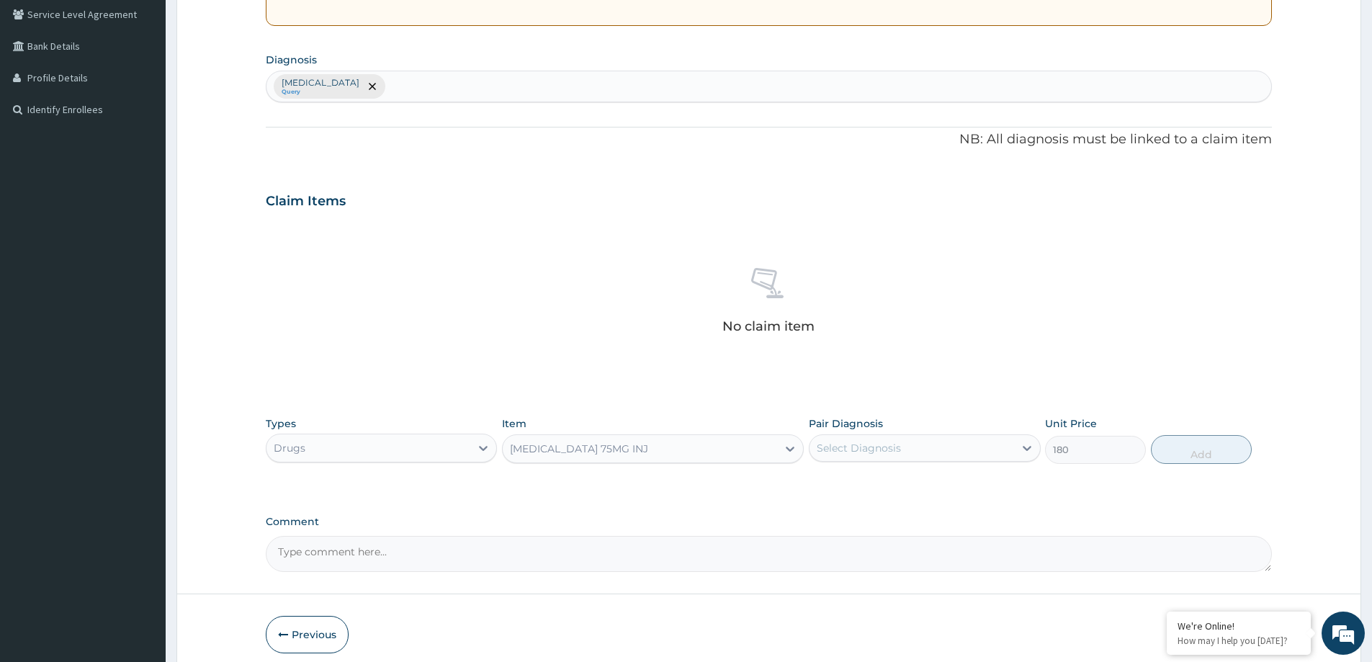
click at [608, 447] on div "[MEDICAL_DATA] 75MG INJ" at bounding box center [579, 448] width 138 height 14
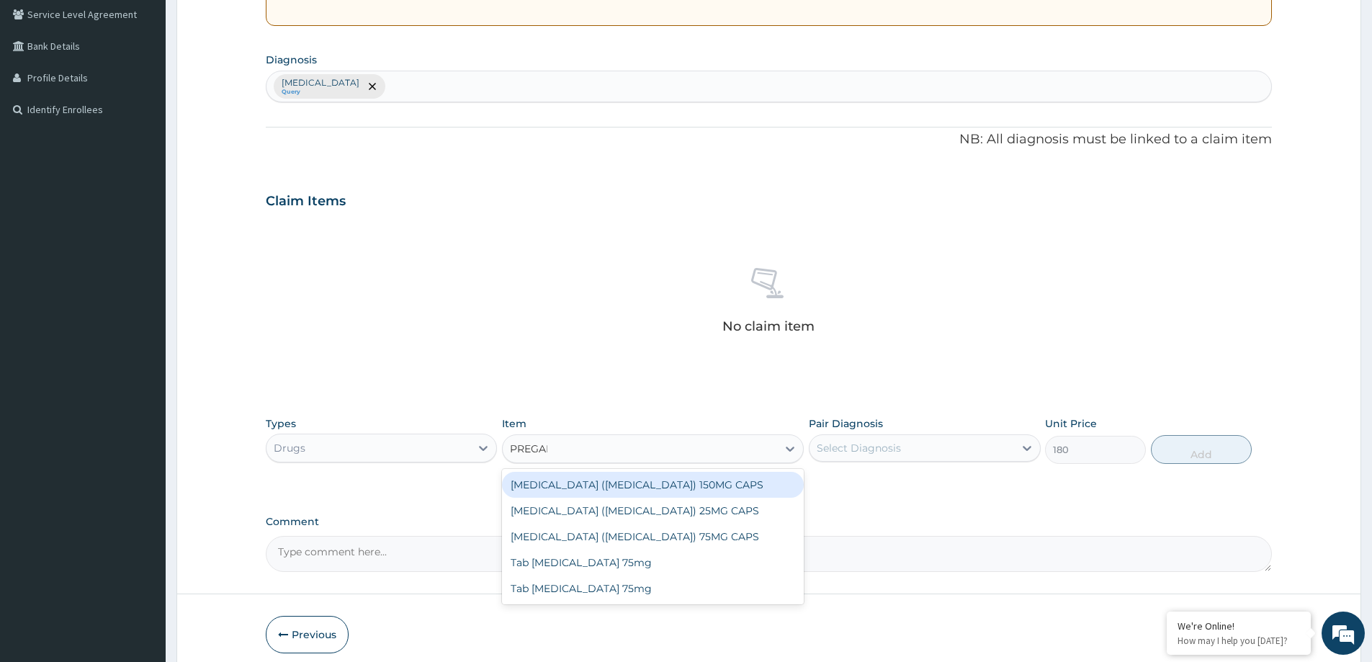
type input "PREGABA"
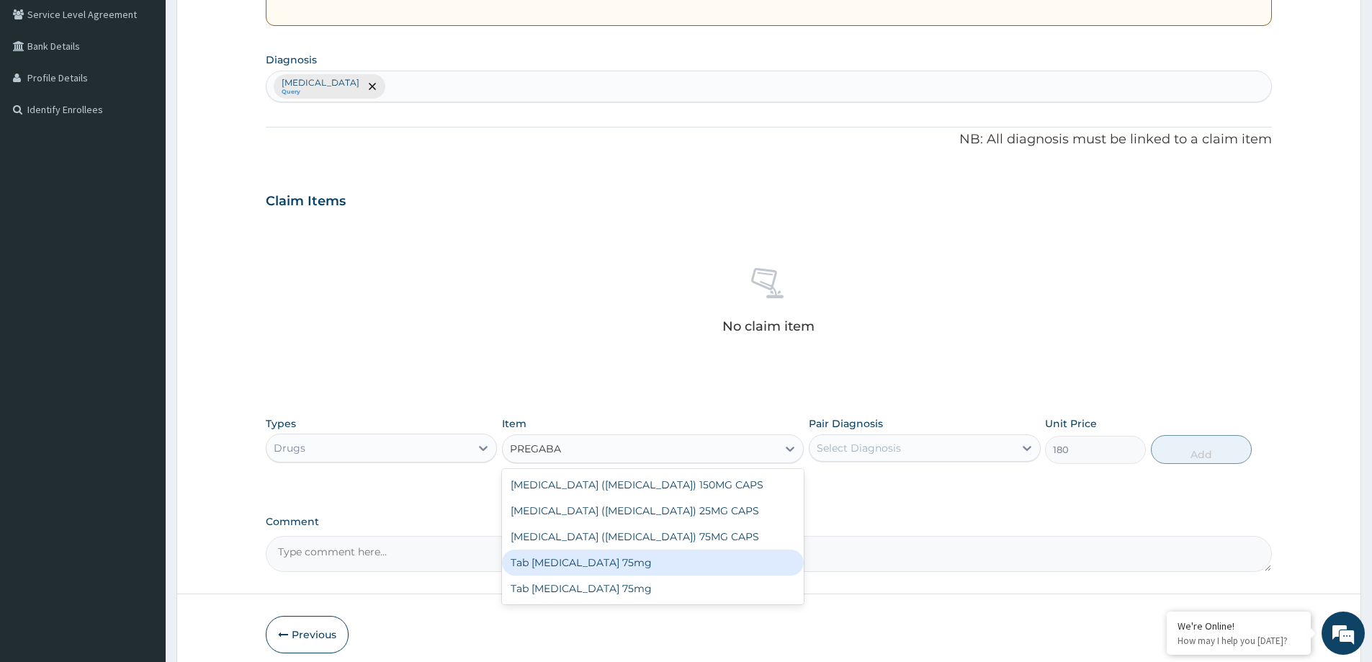
click at [603, 572] on div "Tab [MEDICAL_DATA] 75mg" at bounding box center [653, 562] width 302 height 26
type input "220"
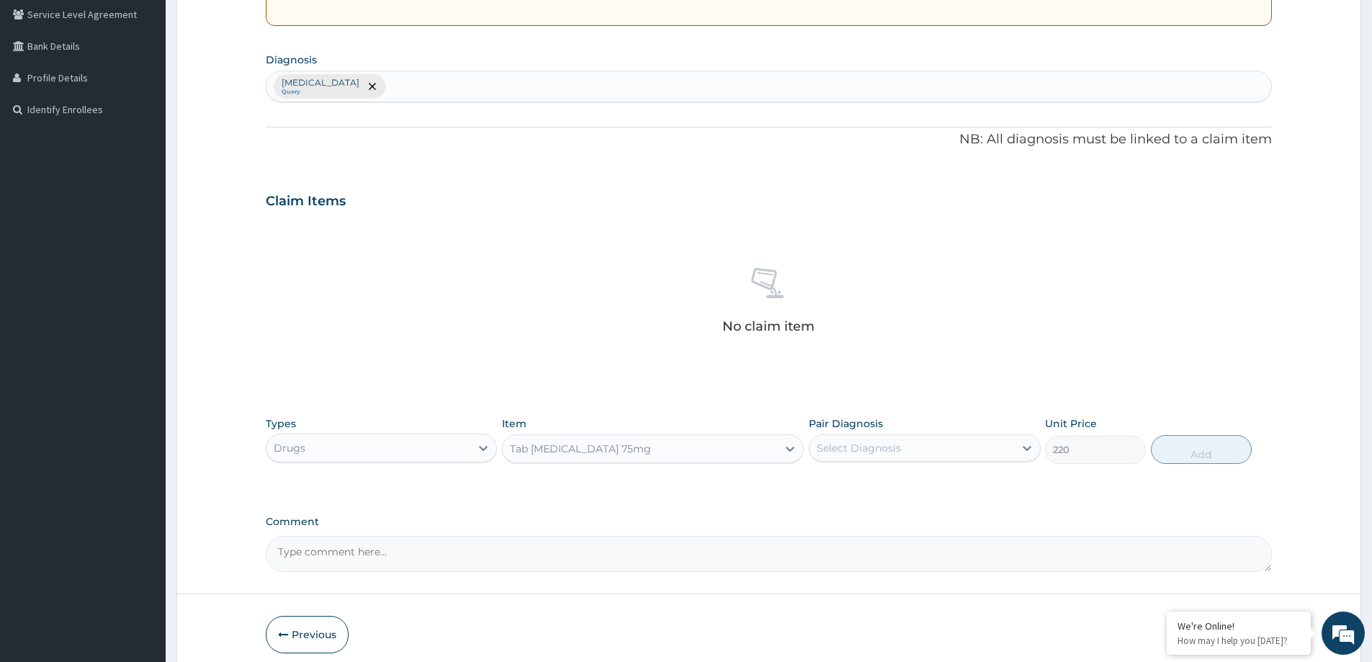
click at [681, 449] on div "Tab [MEDICAL_DATA] 75mg" at bounding box center [640, 448] width 274 height 23
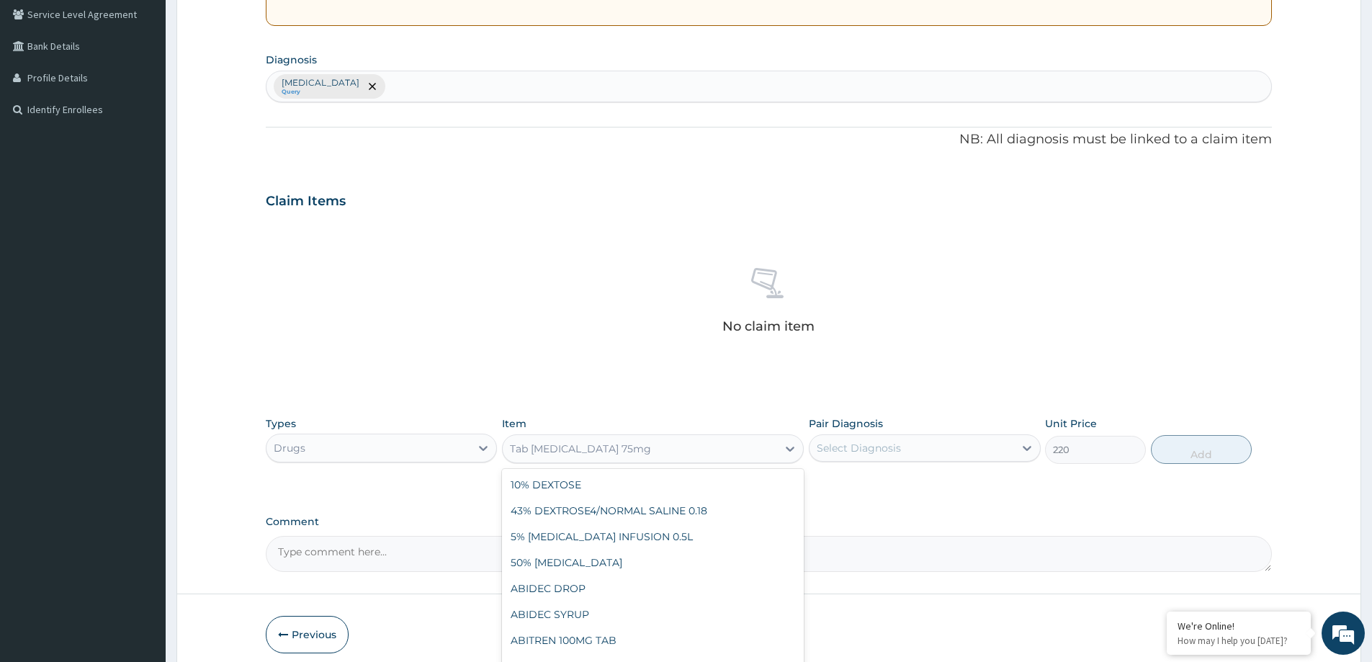
scroll to position [22254, 0]
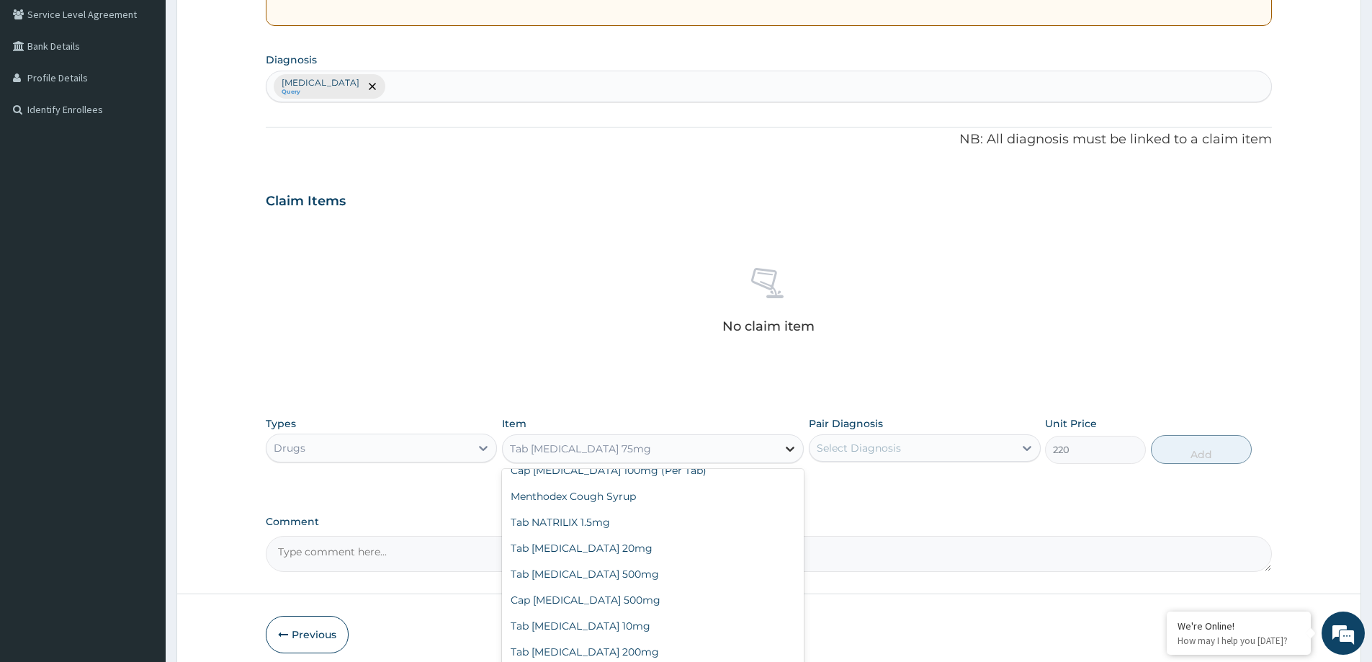
click at [787, 455] on icon at bounding box center [790, 448] width 14 height 14
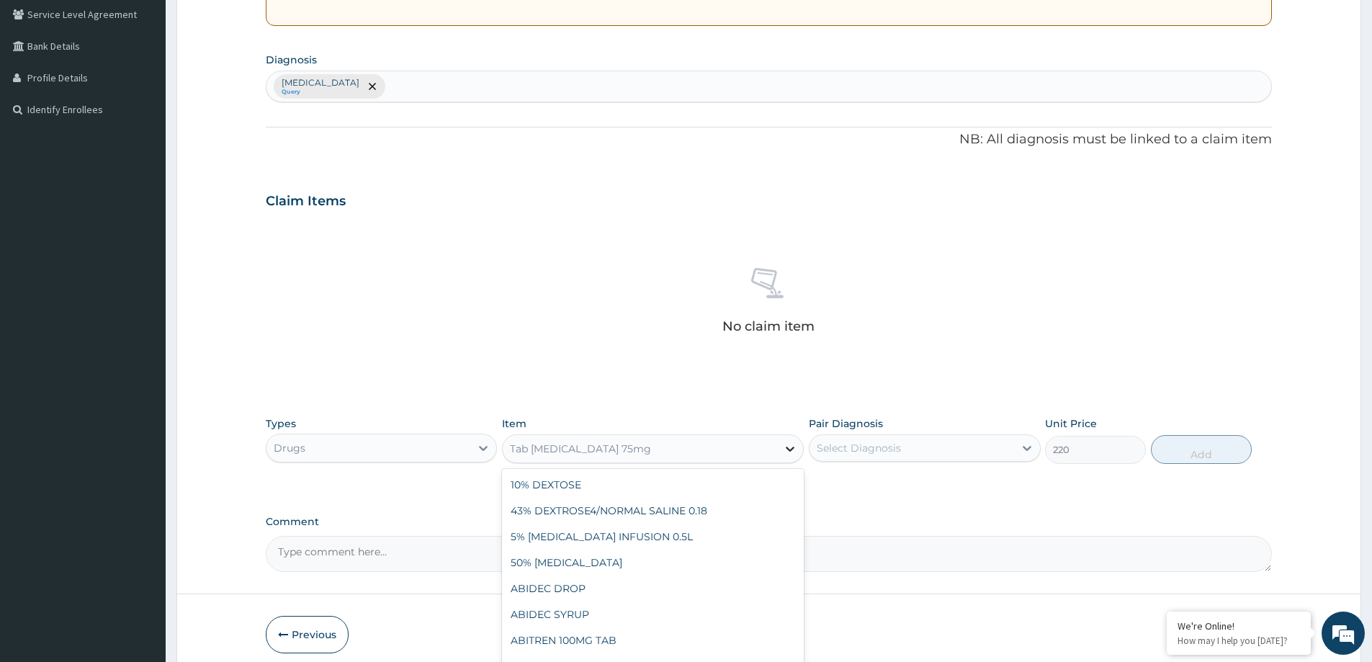
click at [787, 455] on icon at bounding box center [790, 448] width 14 height 14
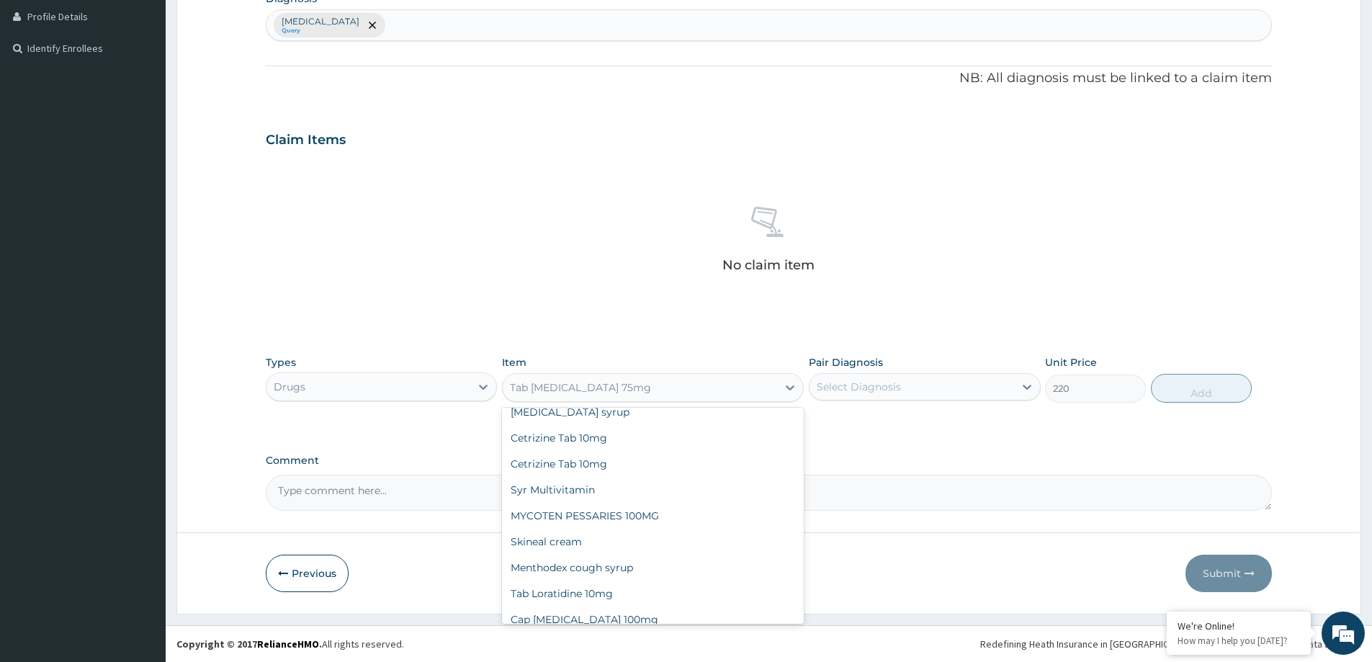
scroll to position [21942, 0]
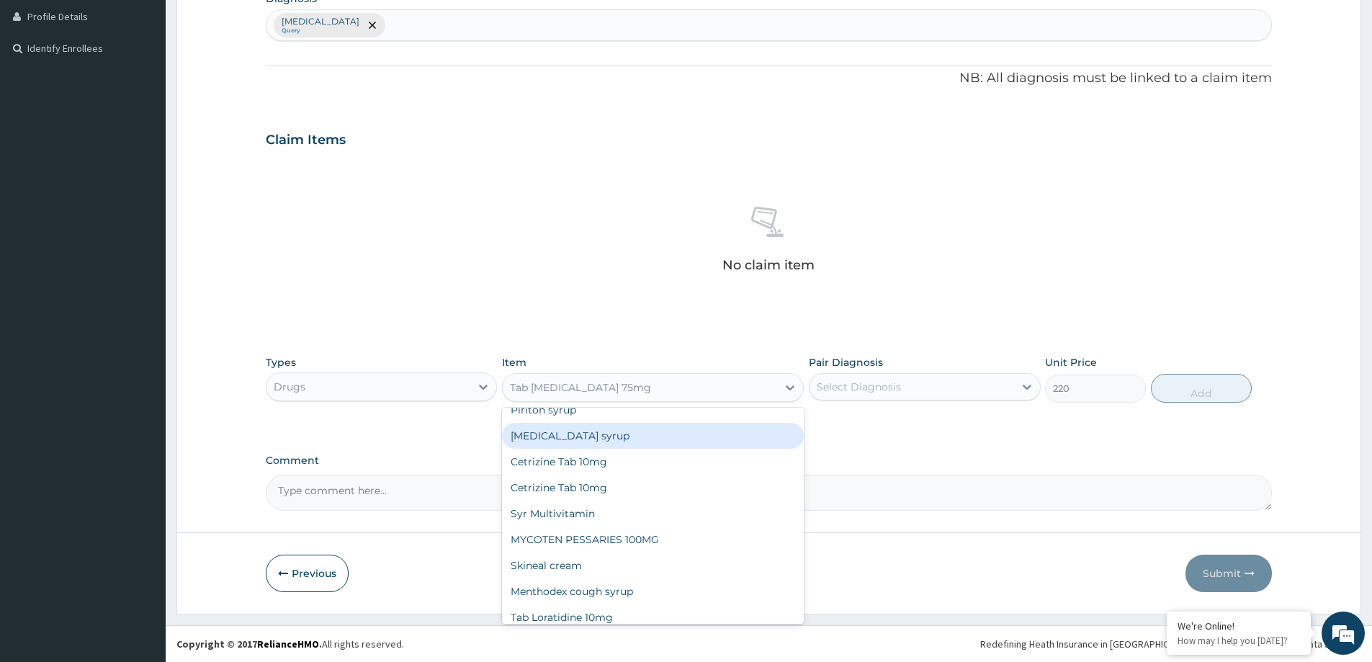
click at [590, 381] on div "Tab [MEDICAL_DATA] 75mg" at bounding box center [580, 387] width 141 height 14
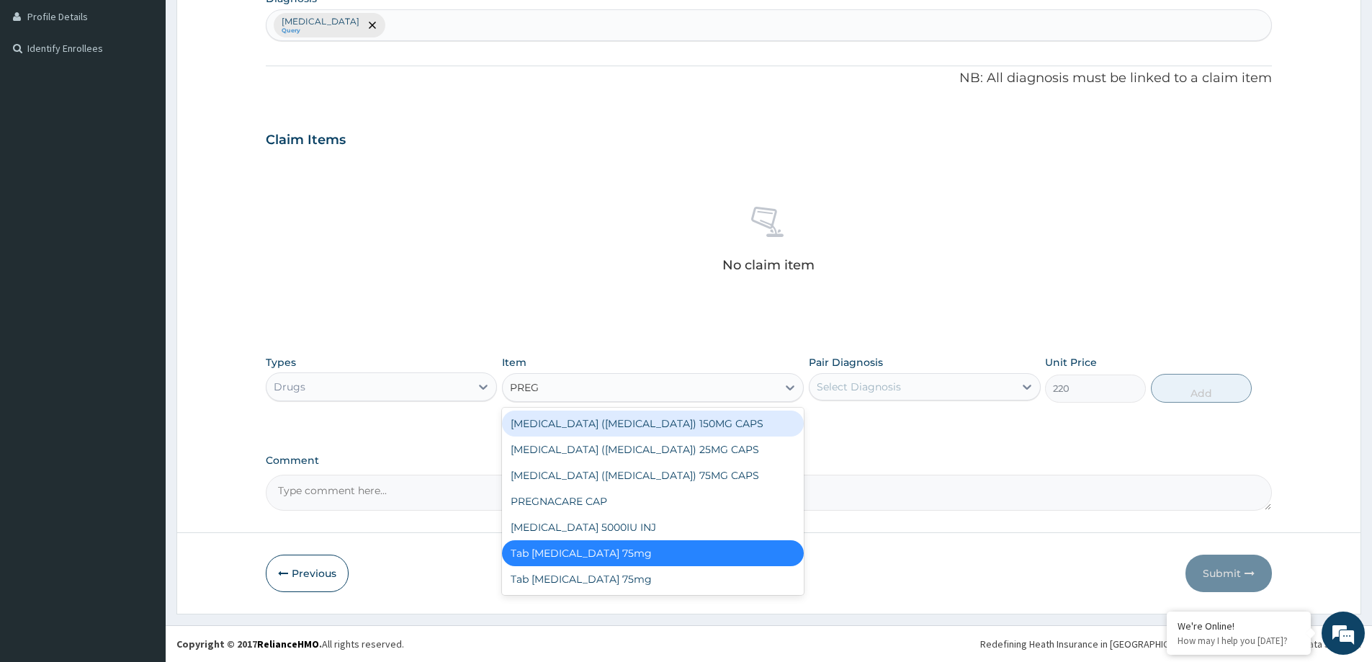
type input "PREGA"
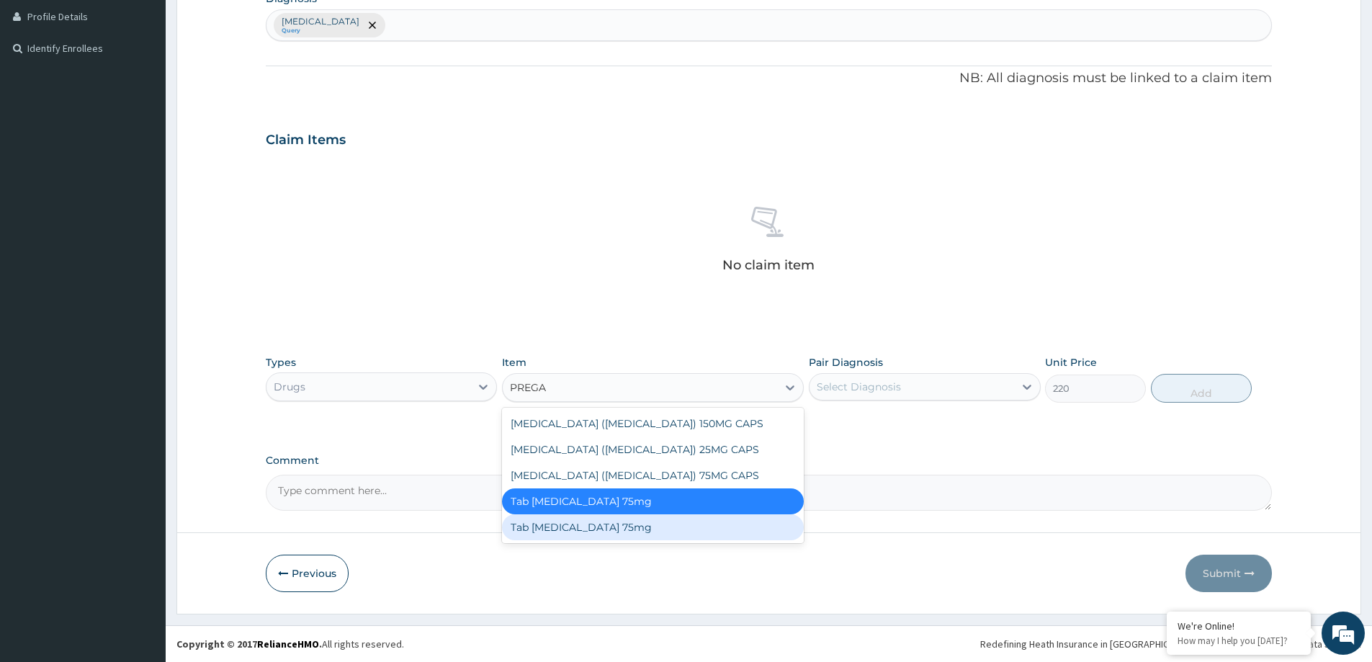
click at [568, 535] on div "Tab [MEDICAL_DATA] 75mg" at bounding box center [653, 527] width 302 height 26
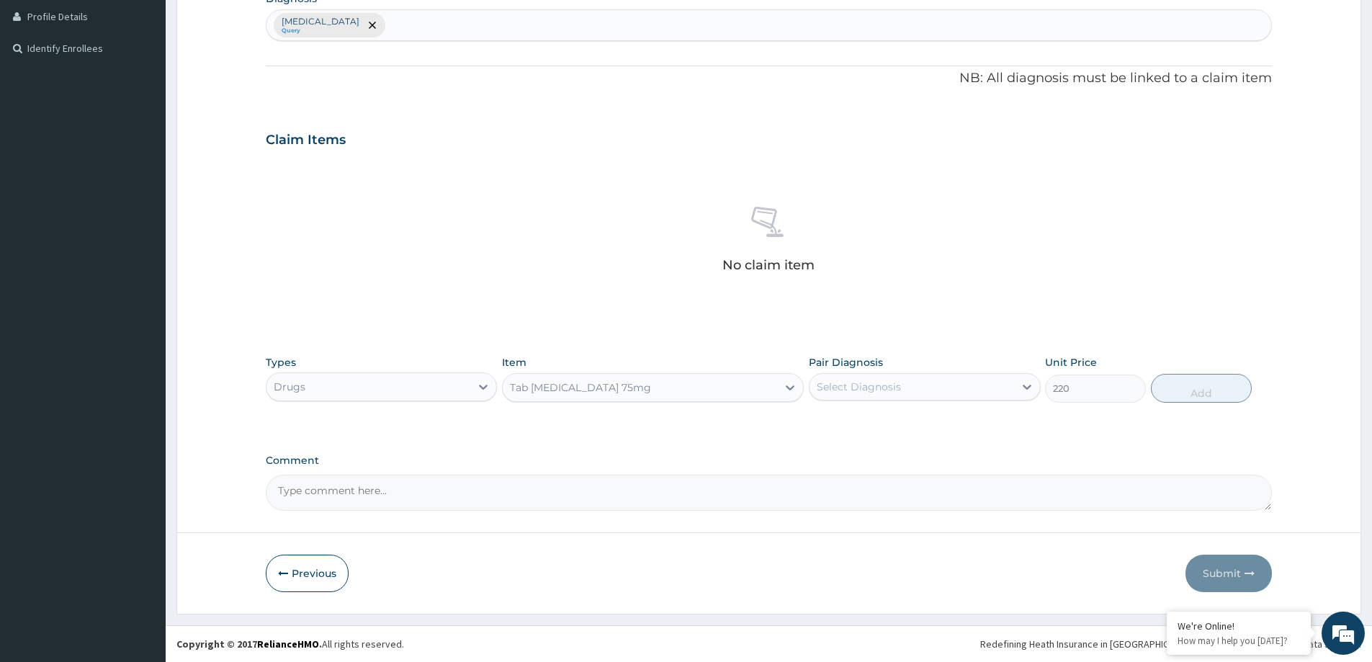
type input "200"
click at [639, 382] on div "Tab [MEDICAL_DATA] 75mg" at bounding box center [640, 387] width 274 height 23
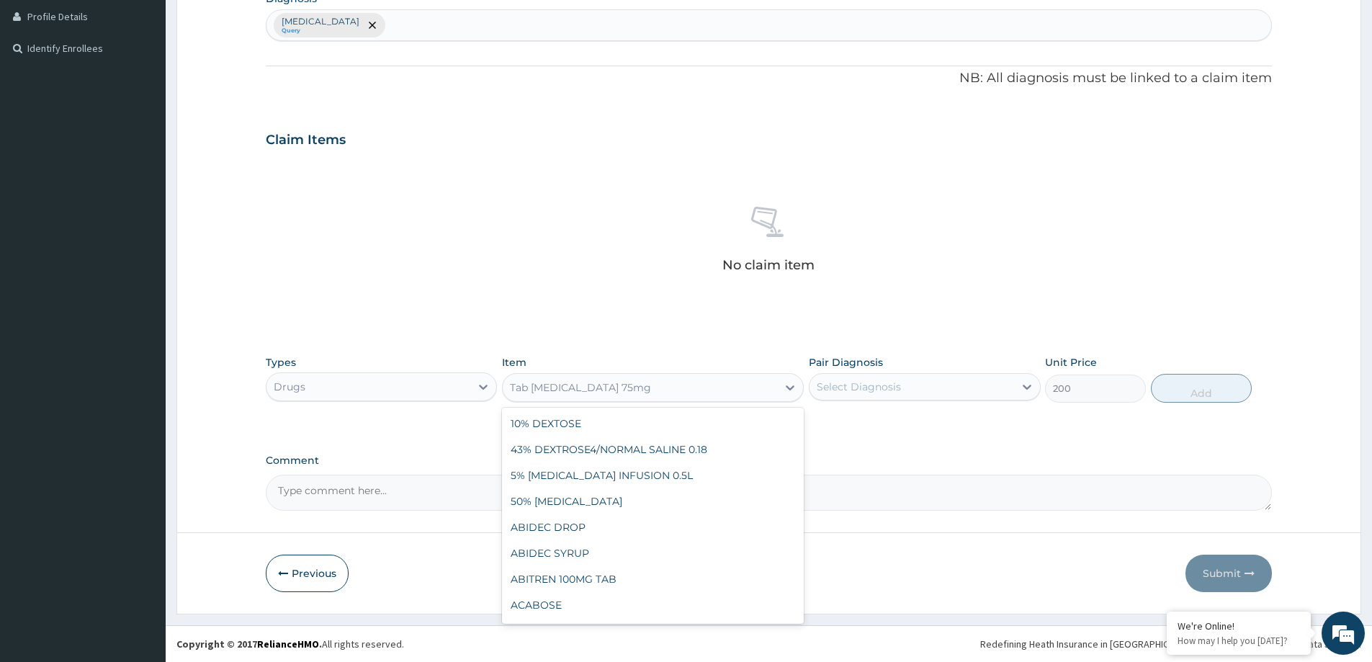
scroll to position [22357, 0]
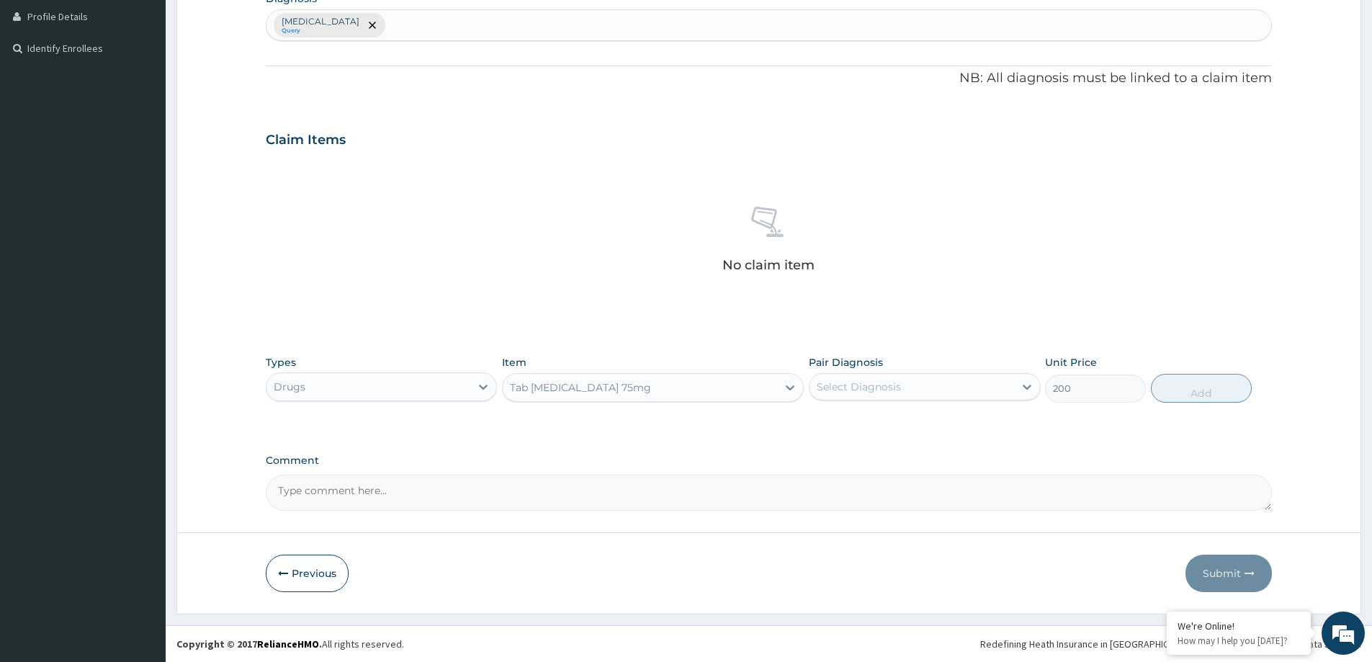
click at [567, 380] on div "Tab [MEDICAL_DATA] 75mg" at bounding box center [580, 387] width 141 height 14
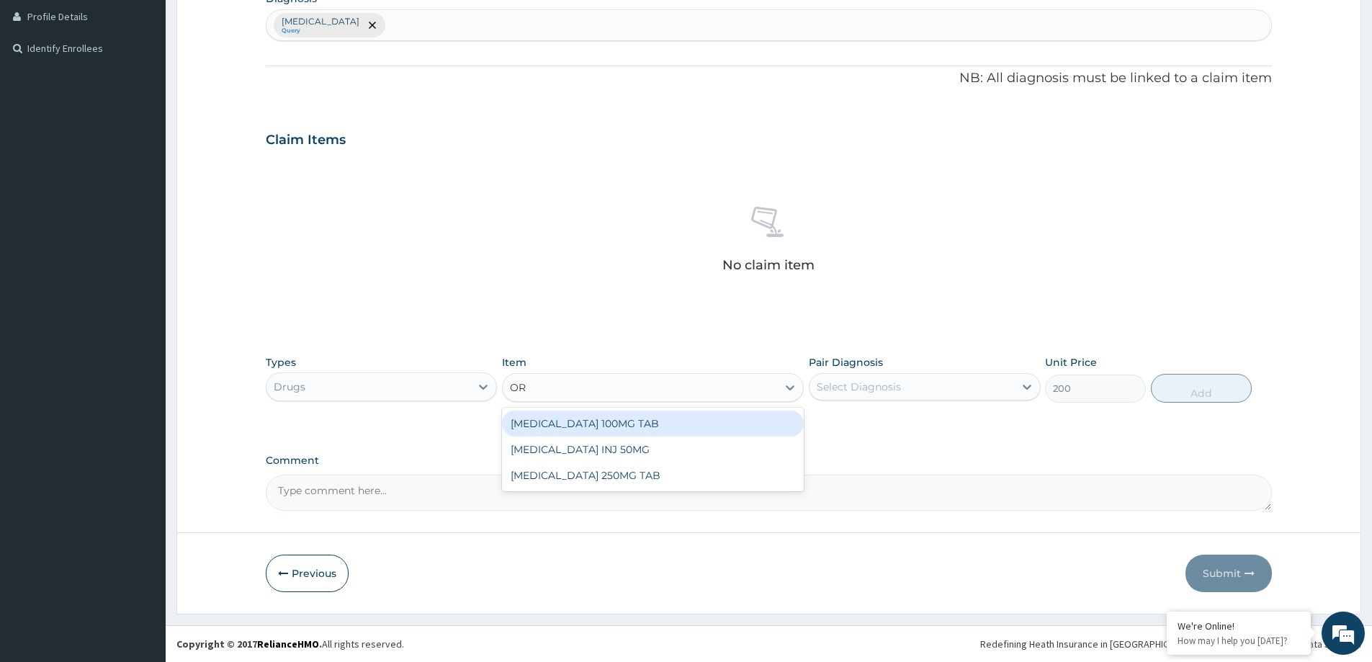
type input "O"
type input "NOR"
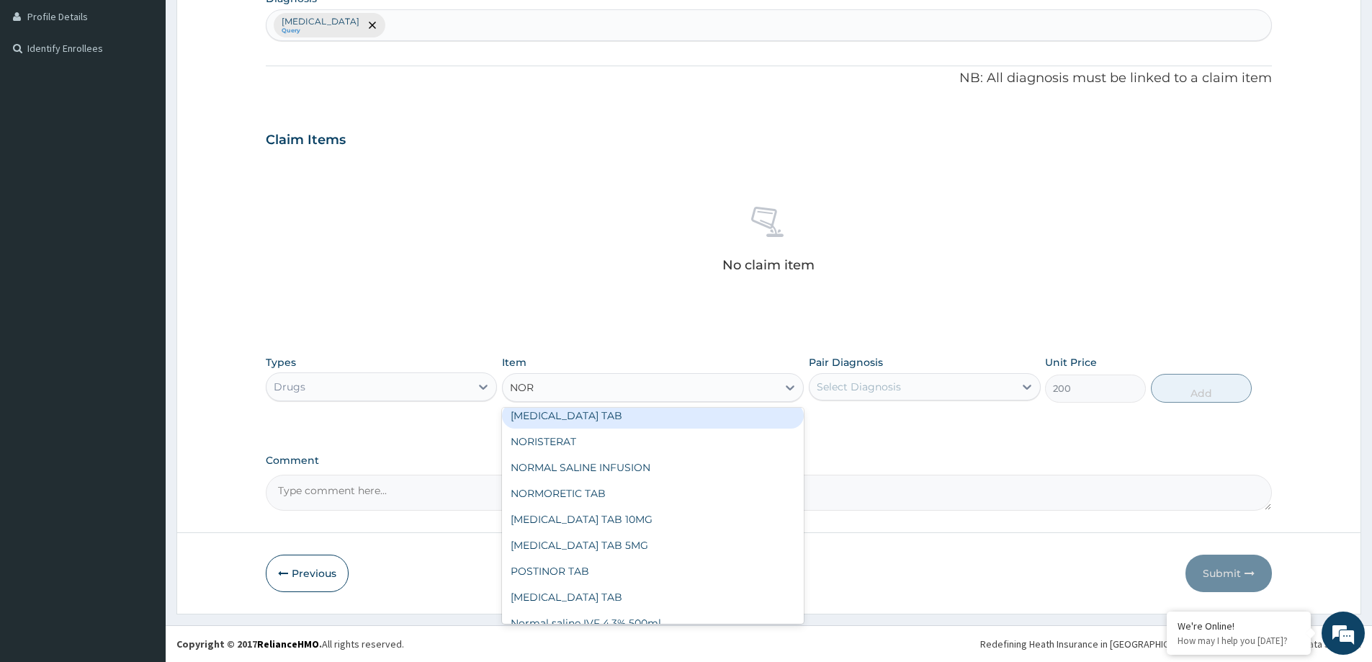
scroll to position [127, 0]
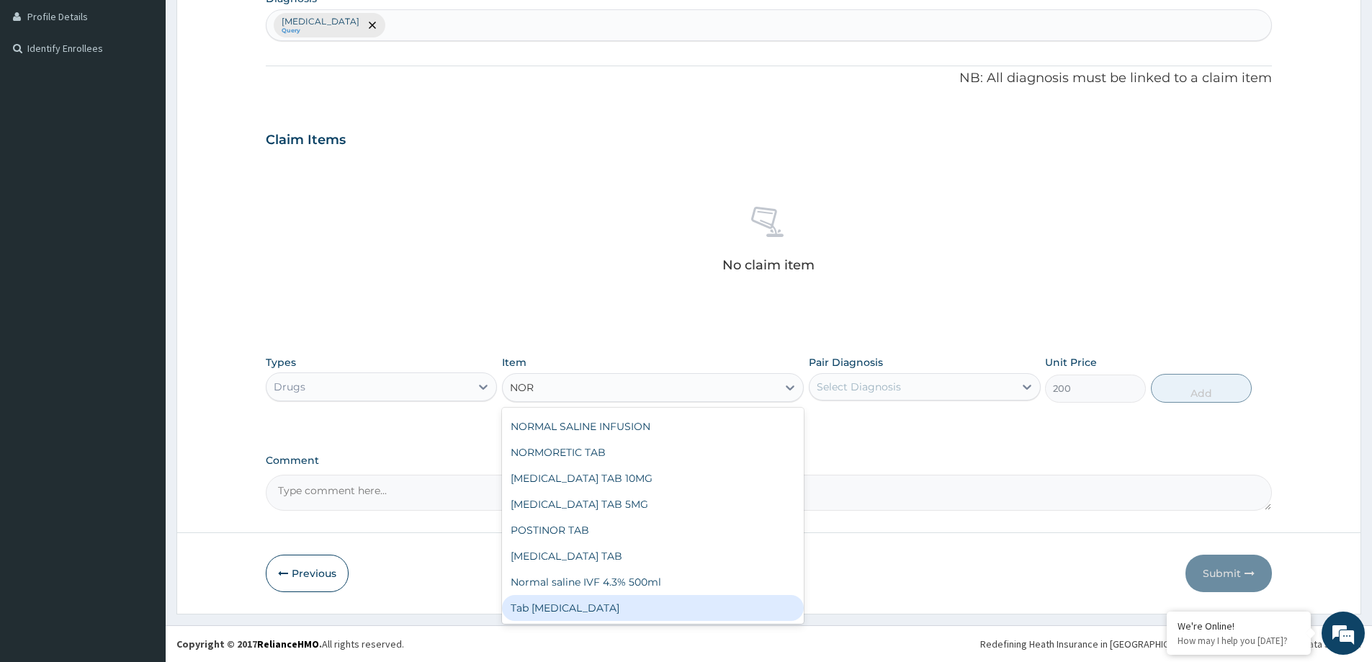
click at [770, 606] on div "Tab [MEDICAL_DATA]" at bounding box center [653, 608] width 302 height 26
type input "160"
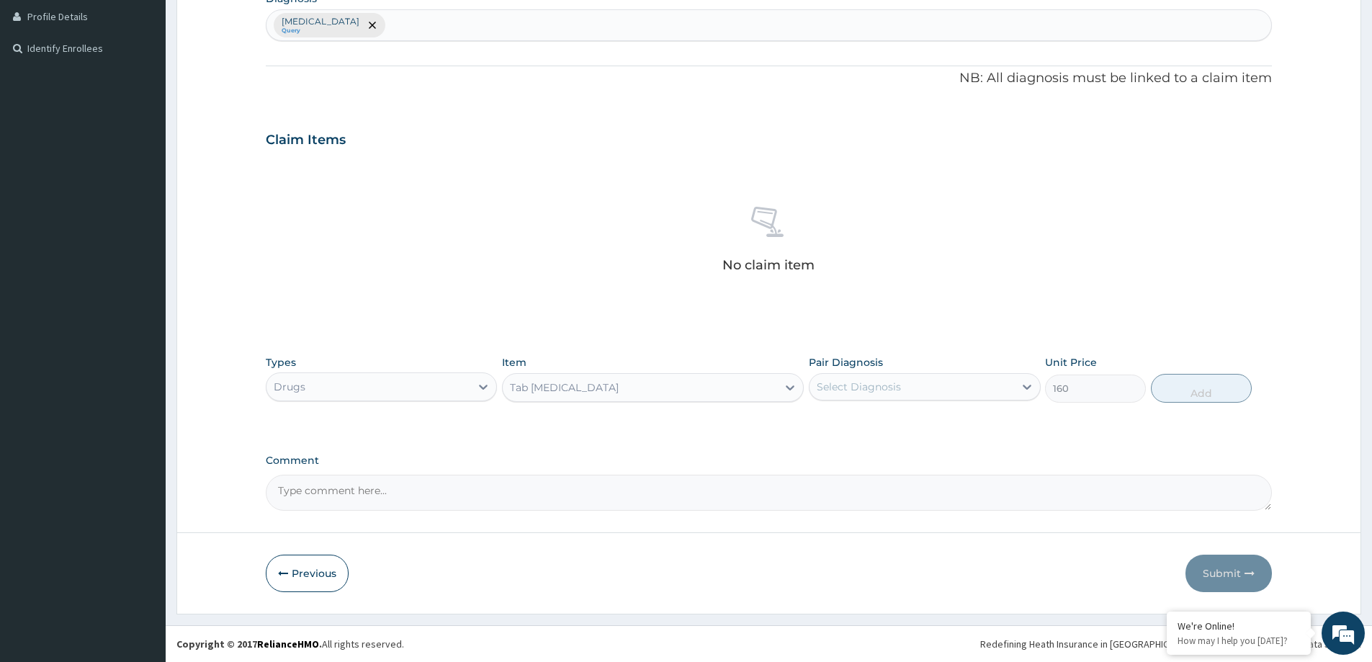
click at [731, 394] on div "Tab [MEDICAL_DATA]" at bounding box center [640, 387] width 274 height 23
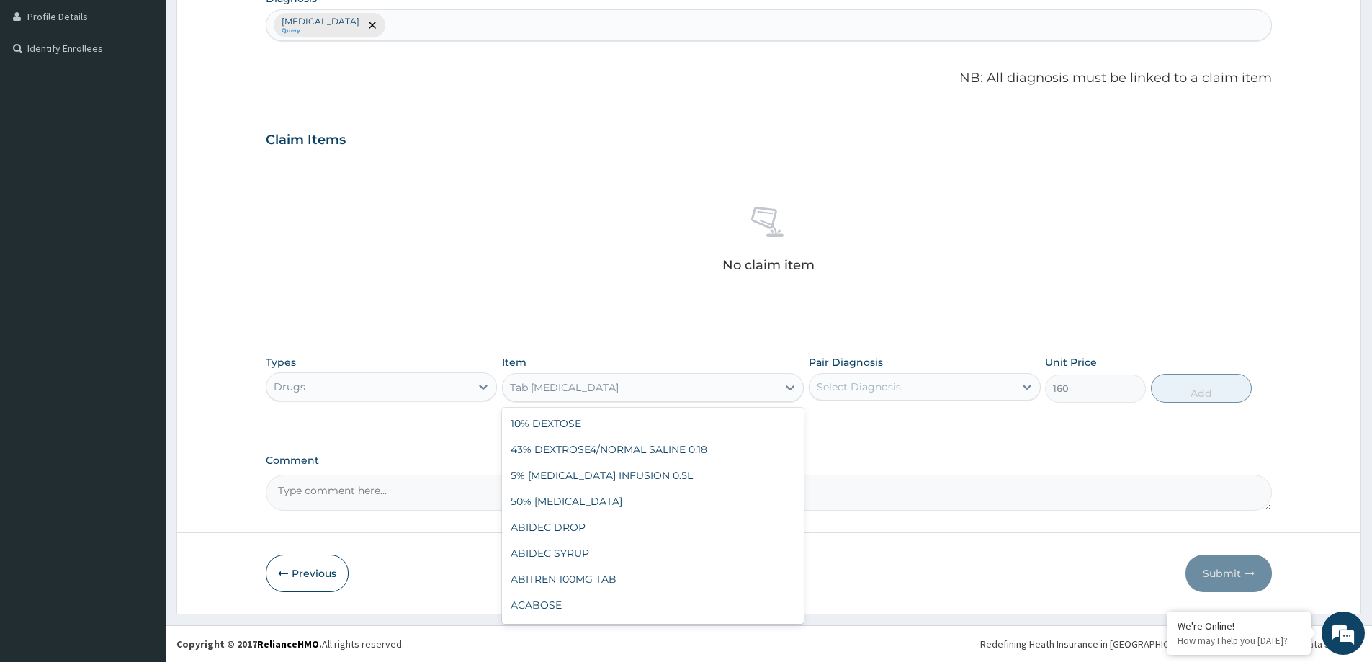
scroll to position [22305, 0]
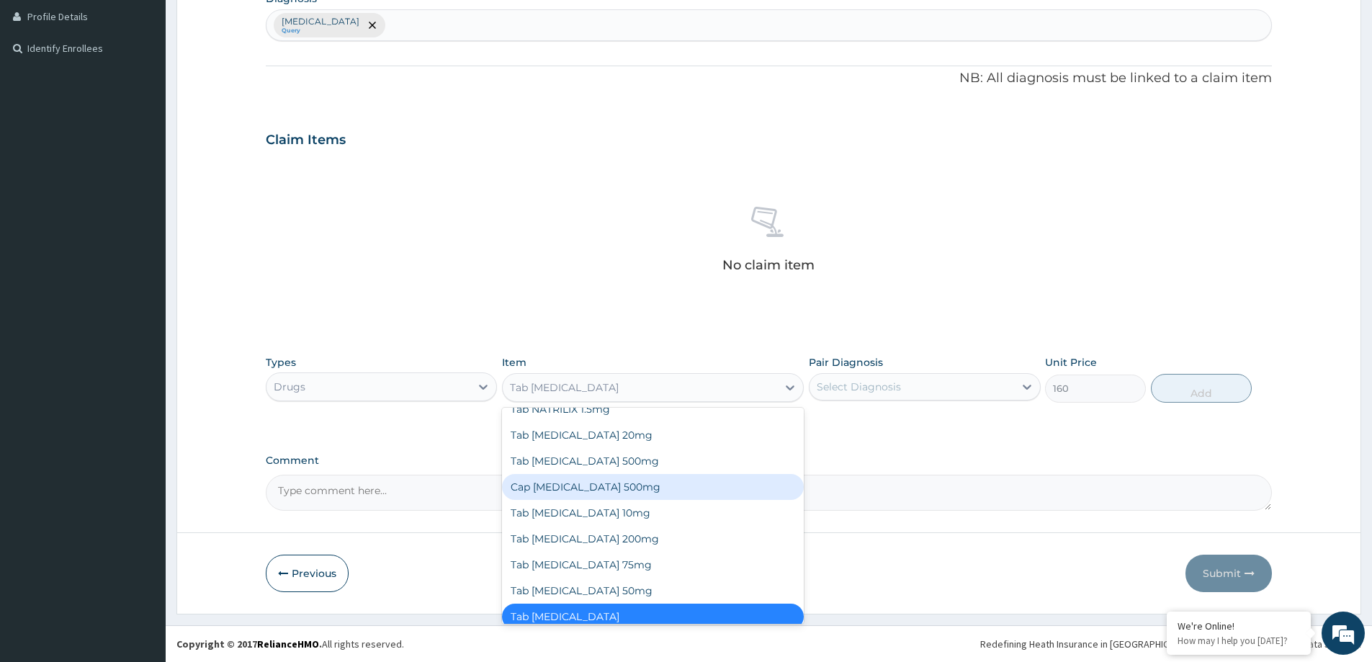
click at [848, 499] on textarea "Comment" at bounding box center [769, 493] width 1006 height 36
